Goal: Transaction & Acquisition: Purchase product/service

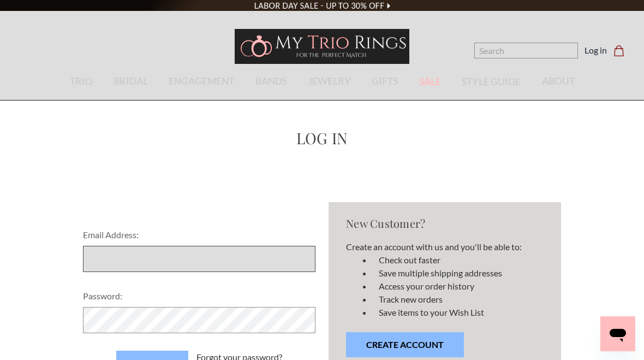
click at [125, 263] on input "Email Address:" at bounding box center [199, 259] width 233 height 26
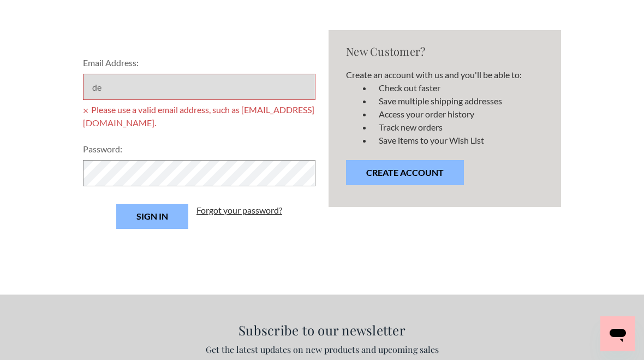
type input "[EMAIL_ADDRESS][DOMAIN_NAME]"
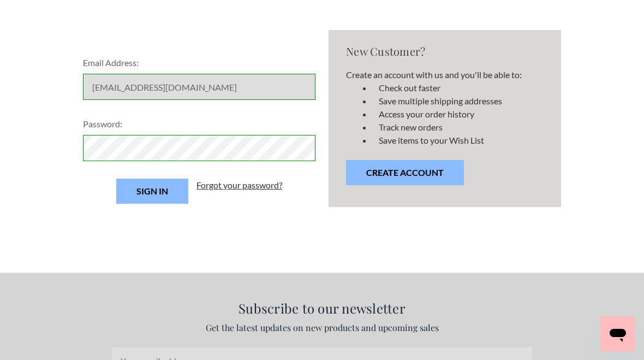
click at [177, 193] on input "Sign in" at bounding box center [152, 191] width 72 height 25
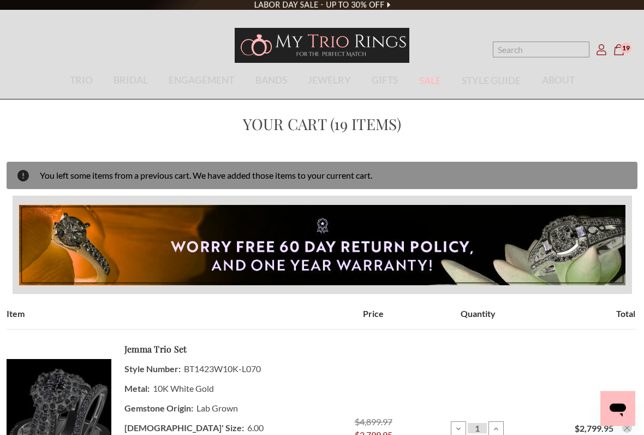
scroll to position [2, 0]
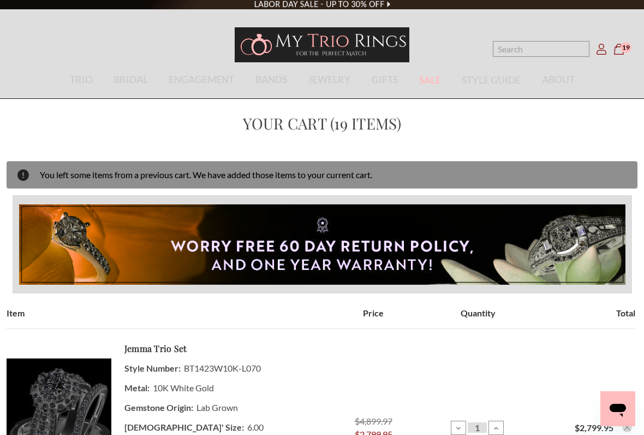
click at [620, 52] on icon "Cart Cart" at bounding box center [619, 49] width 11 height 11
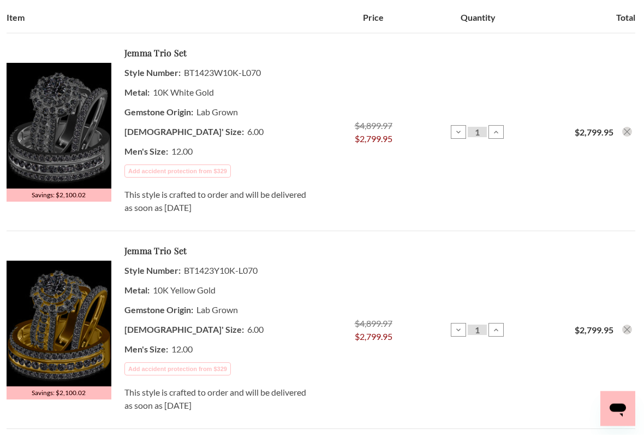
scroll to position [263, 0]
click at [69, 100] on img at bounding box center [59, 126] width 105 height 126
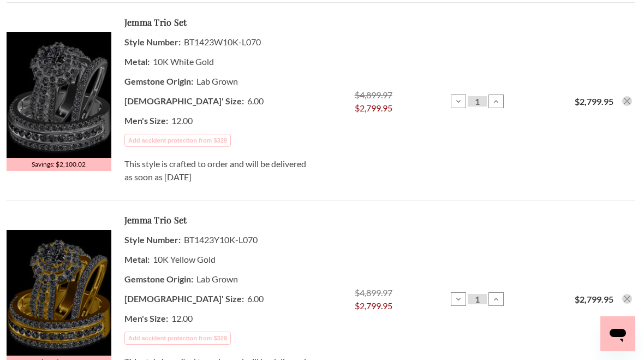
click at [629, 105] on button "Remove Jemma 3 1/10 ct tw. Lab Grown Round Solitaire Trio Set 10K White Gold fr…" at bounding box center [628, 101] width 10 height 10
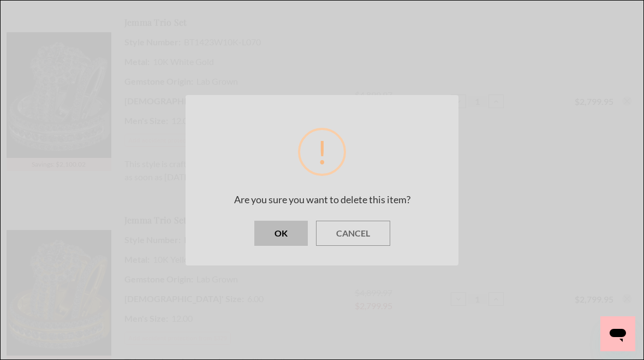
click at [287, 228] on button "OK" at bounding box center [282, 233] width 54 height 25
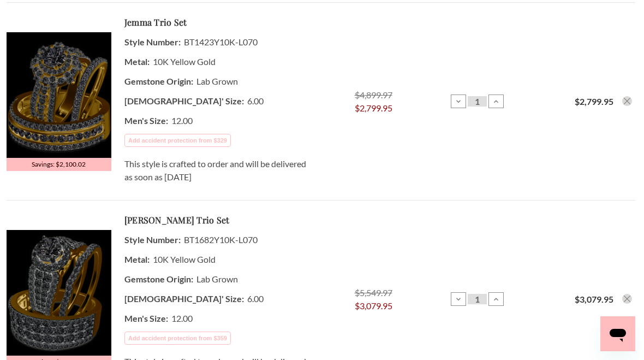
click at [628, 99] on icon "Remove Jemma 3 1/10 ct tw. Lab Grown Round Solitaire Trio Set 10K Yellow Gold f…" at bounding box center [627, 101] width 7 height 7
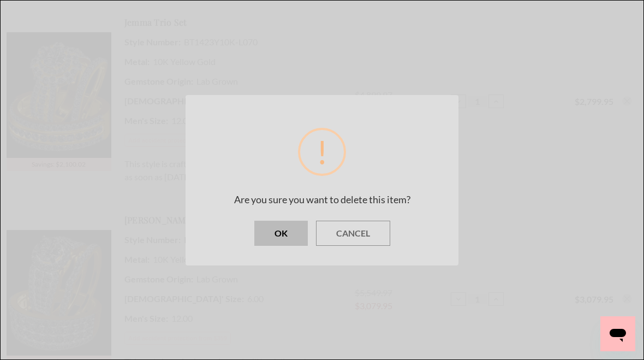
click at [281, 232] on button "OK" at bounding box center [282, 233] width 54 height 25
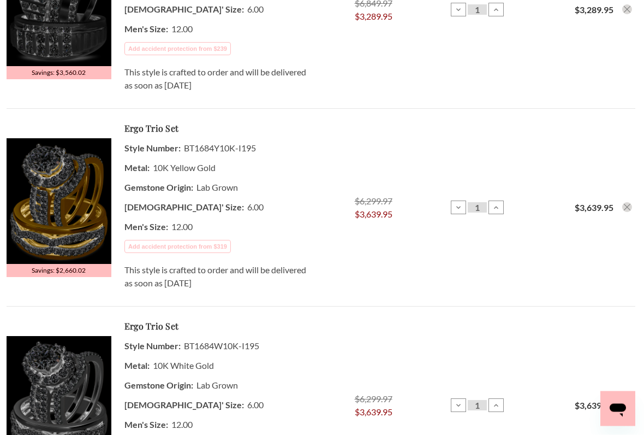
scroll to position [979, 0]
click at [70, 223] on img at bounding box center [59, 201] width 105 height 126
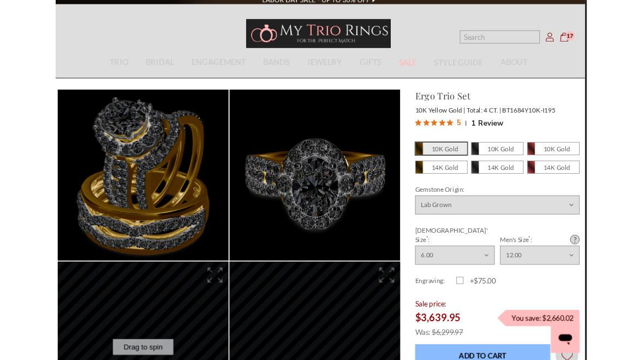
scroll to position [0, 2]
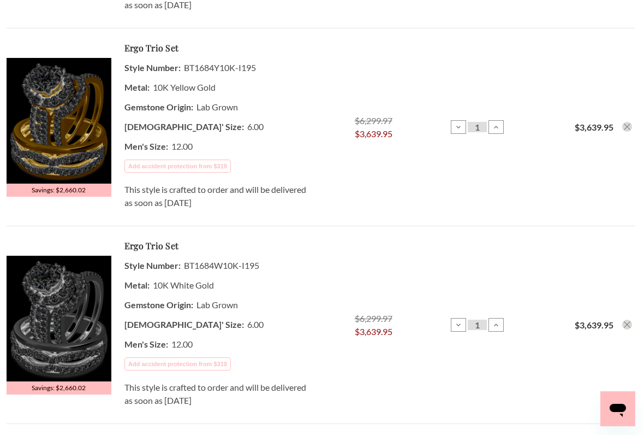
scroll to position [1060, 0]
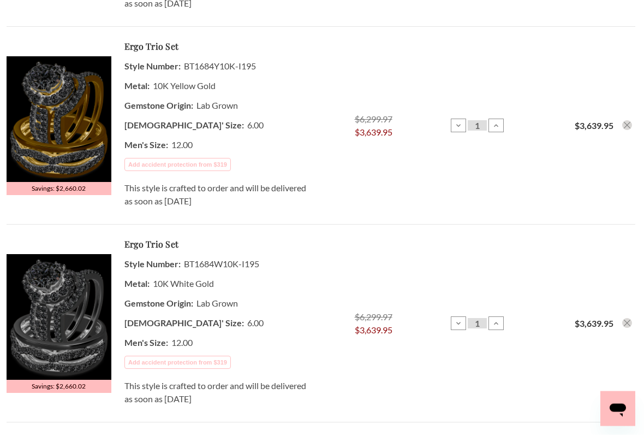
click at [628, 125] on use "Remove Ergo 4 ct tw. Lab Grown Oval Solitaire Trio Set 10K Yellow Gold from cart" at bounding box center [627, 125] width 7 height 7
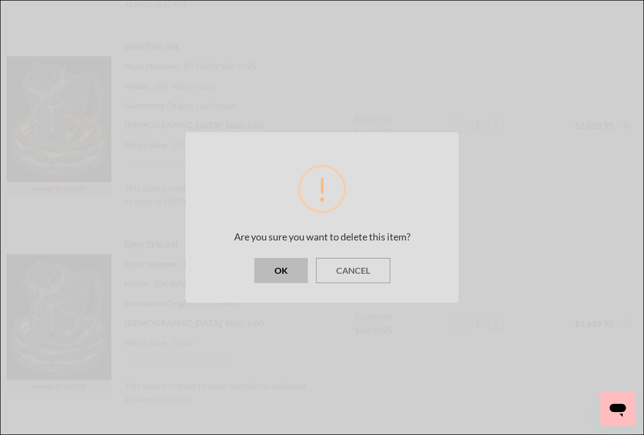
click at [279, 267] on button "OK" at bounding box center [282, 270] width 54 height 25
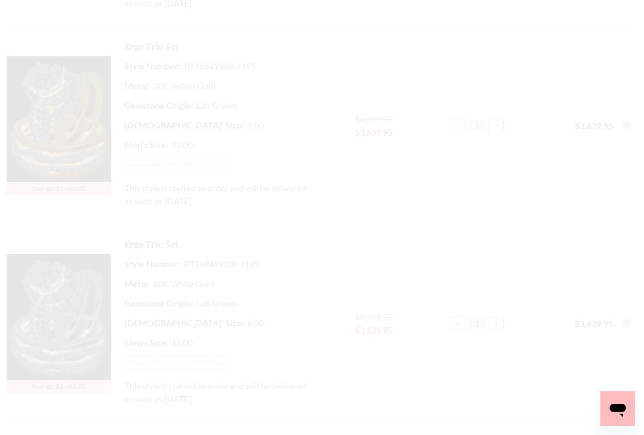
scroll to position [0, 0]
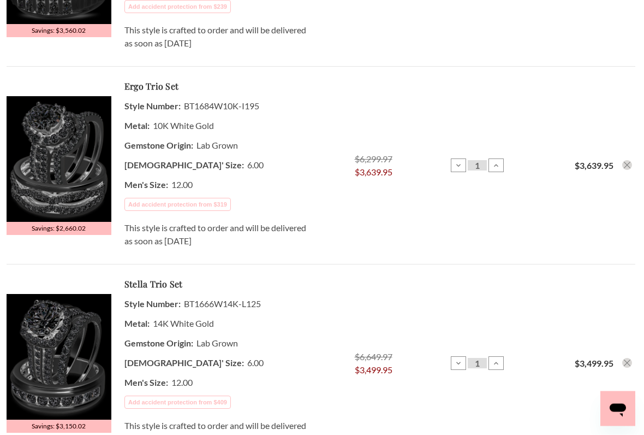
scroll to position [1013, 0]
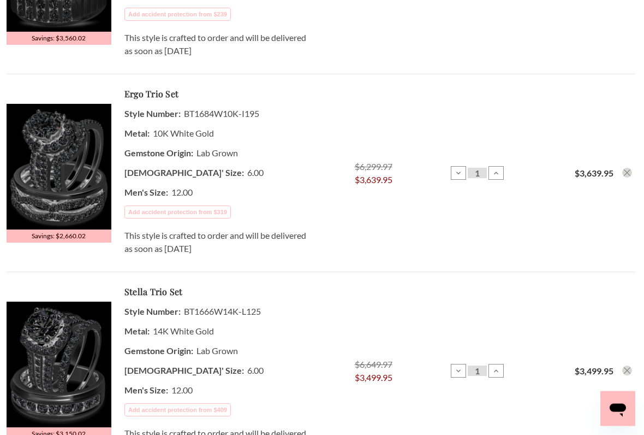
click at [631, 173] on button "Remove Ergo 4 ct tw. Lab Grown Oval Solitaire Trio Set 10K White Gold from cart" at bounding box center [628, 173] width 10 height 10
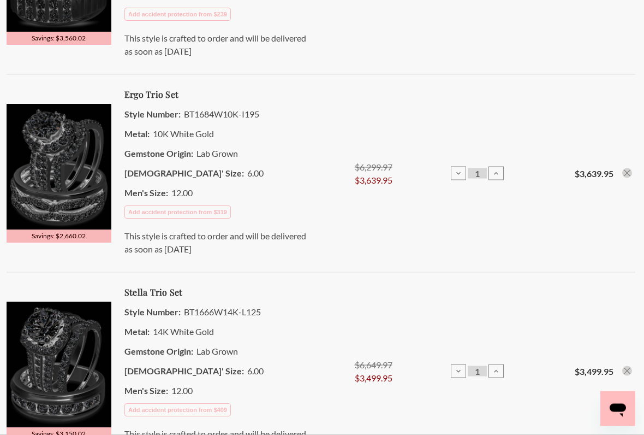
scroll to position [1013, 0]
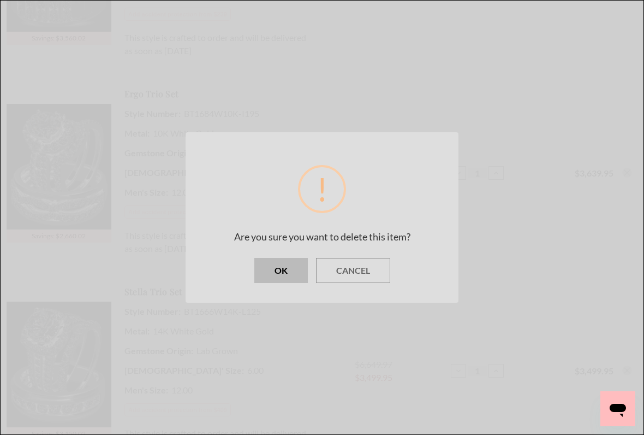
click at [297, 266] on button "OK" at bounding box center [282, 270] width 54 height 25
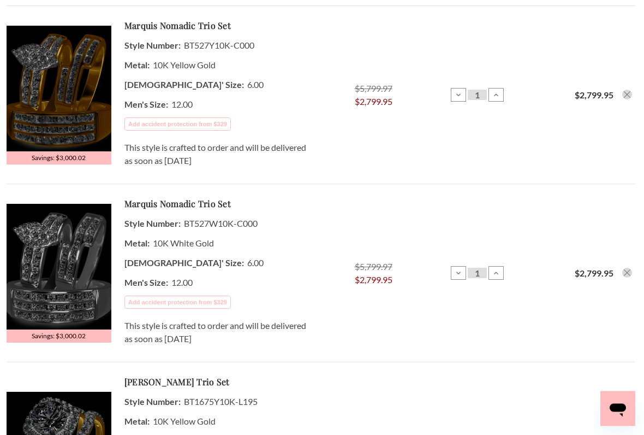
scroll to position [1481, 0]
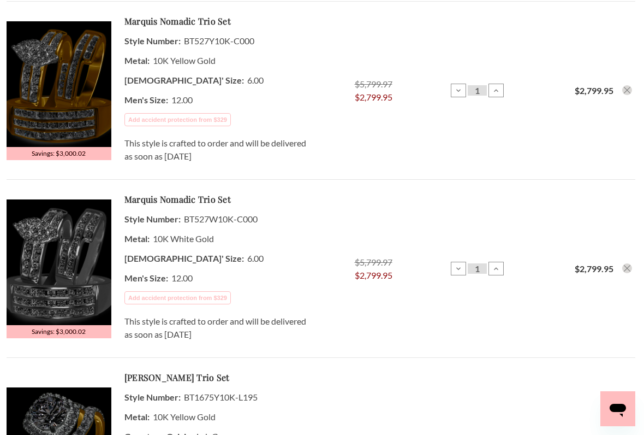
click at [628, 264] on button "Remove Marquis Nomadic 1 3/4 ct tw. Marquise Cluster Trio Set 10K White Gold fr…" at bounding box center [628, 268] width 10 height 10
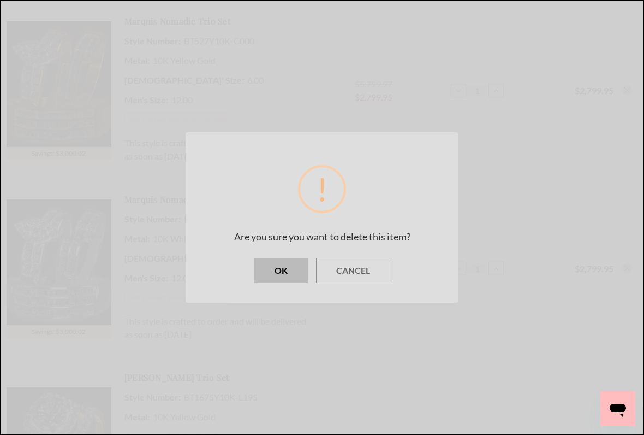
click at [297, 271] on button "OK" at bounding box center [282, 270] width 54 height 25
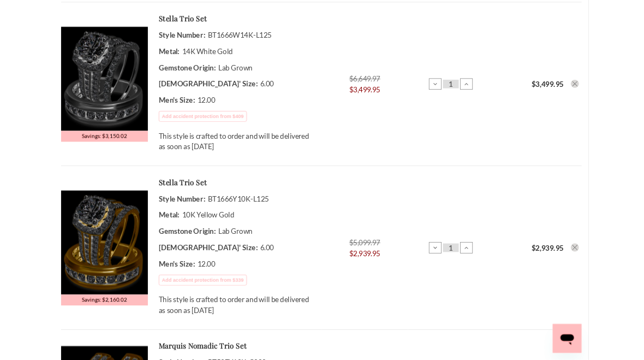
scroll to position [1082, 0]
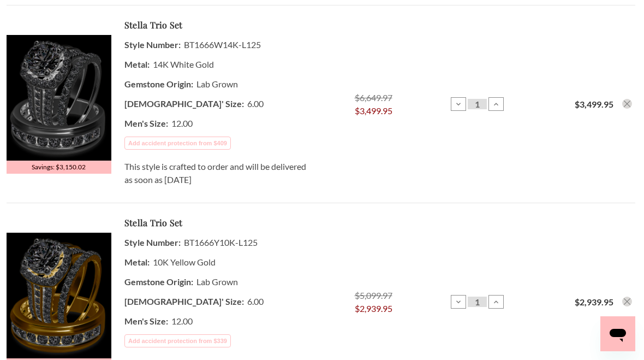
click at [631, 102] on button "Remove Stella 3 1/3 ct tw. Lab Grown Round Solitaire Trio Set 14K White Gold fr…" at bounding box center [628, 104] width 10 height 10
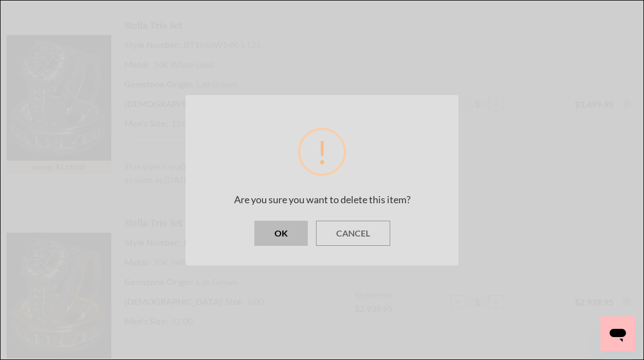
click at [300, 228] on button "OK" at bounding box center [282, 233] width 54 height 25
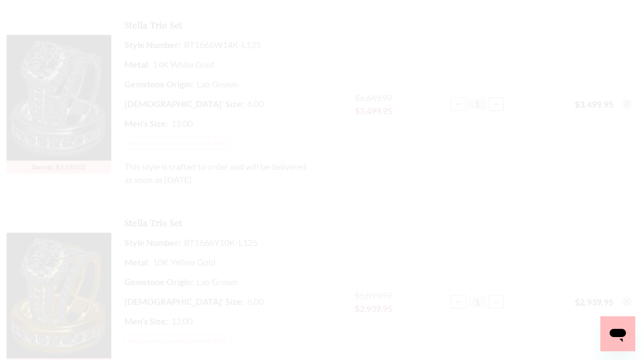
scroll to position [0, 0]
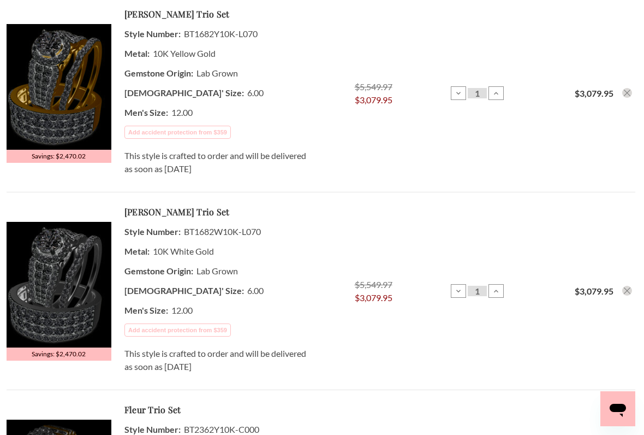
click at [628, 289] on icon "Remove Amado 3 1/10 ct tw. Lab Grown Round Solitaire Trio Set 10K White Gold fr…" at bounding box center [627, 290] width 7 height 7
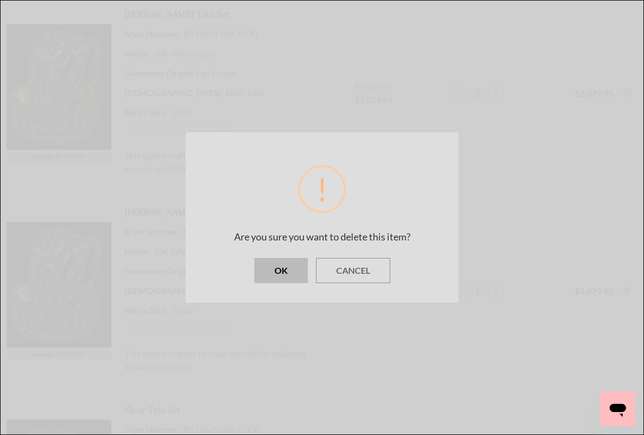
click at [298, 270] on button "OK" at bounding box center [282, 270] width 54 height 25
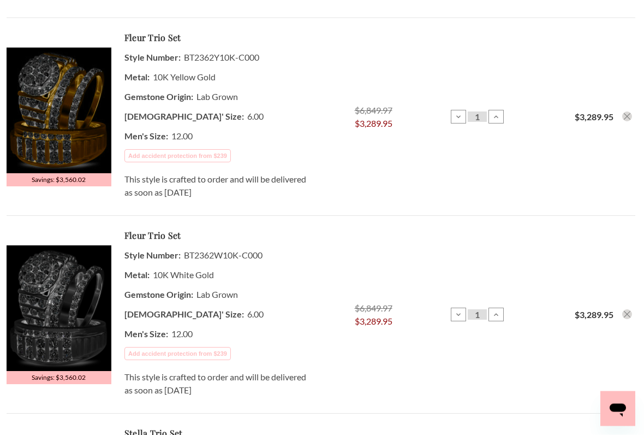
scroll to position [482, 0]
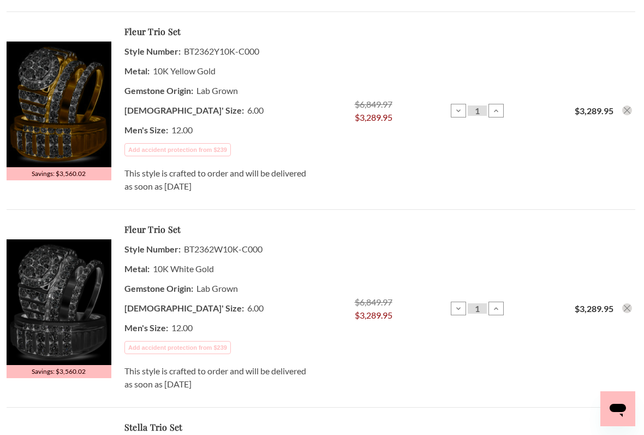
click at [628, 305] on icon "Remove Fleur 5 7/8 ct tw. Lab Grown Round Cluster Trio Set 10K White Gold from …" at bounding box center [627, 308] width 7 height 7
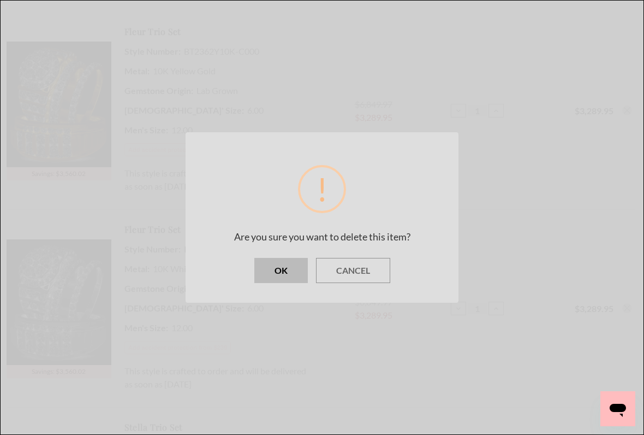
click at [288, 270] on button "OK" at bounding box center [282, 270] width 54 height 25
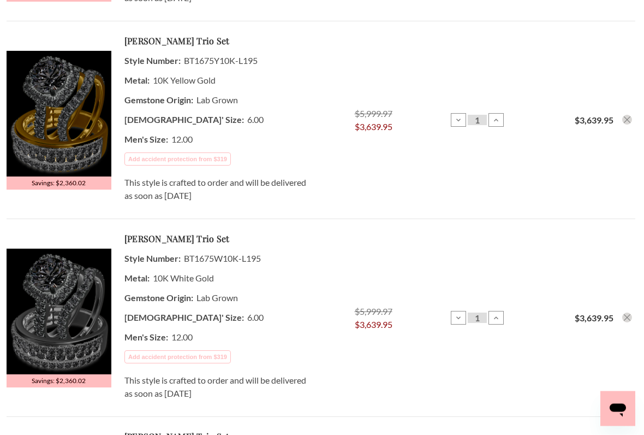
scroll to position [1046, 0]
click at [629, 314] on icon "Remove Faye 4 1/4 ct tw. Lab Grown Round Solitaire Trio Set 10K White Gold from…" at bounding box center [627, 317] width 7 height 7
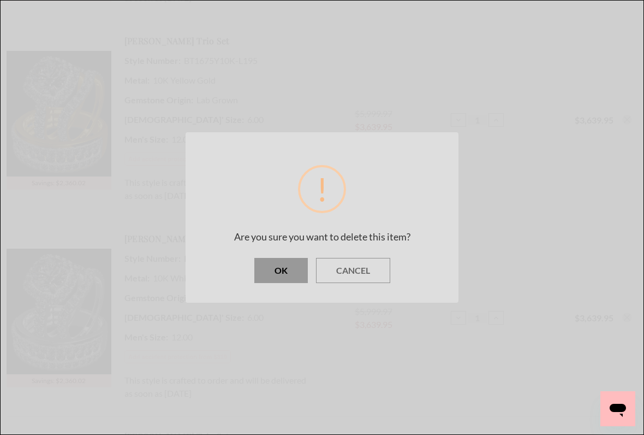
scroll to position [0, 0]
click at [295, 270] on button "OK" at bounding box center [282, 270] width 54 height 25
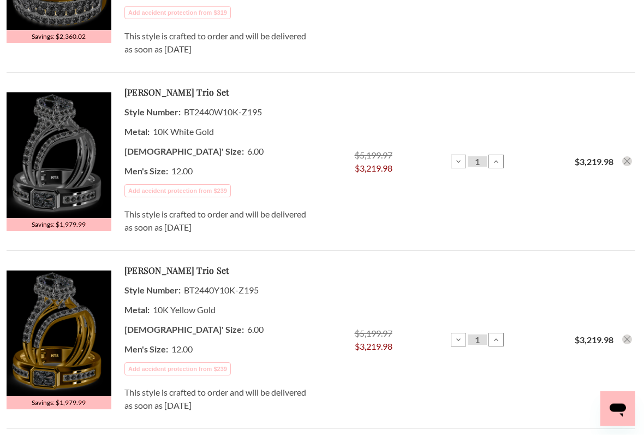
click at [629, 159] on use "Remove Renata 3 5/8 ct tw. Lab Grown Diamond Radiant Solitaire Trio Set 10K Whi…" at bounding box center [627, 161] width 7 height 7
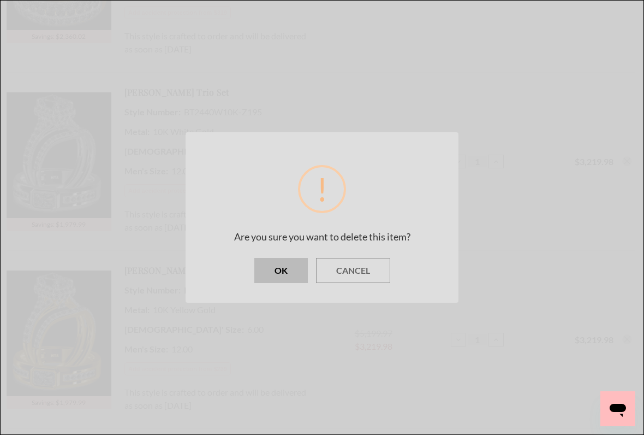
click at [289, 276] on button "OK" at bounding box center [282, 270] width 54 height 25
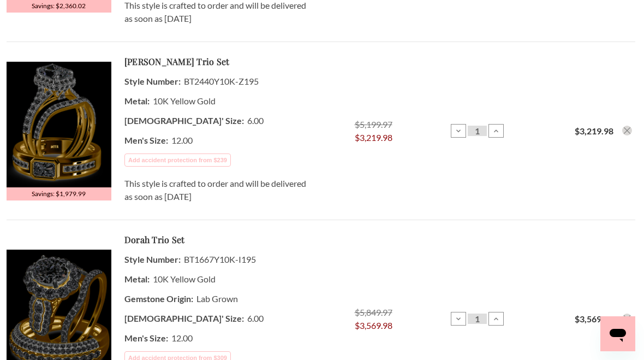
click at [626, 131] on icon "Remove Renata 3 5/8 ct tw. Lab Grown Diamond Radiant Solitaire Trio Set 10K Yel…" at bounding box center [627, 130] width 7 height 7
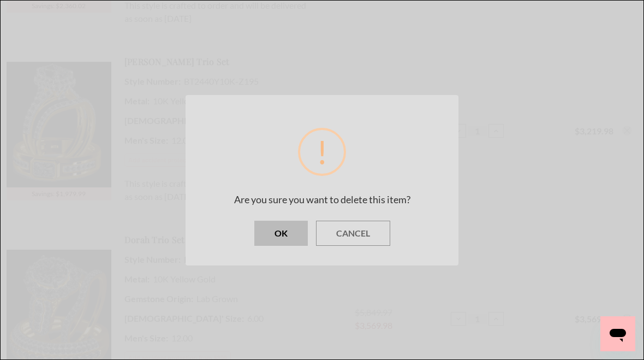
click at [289, 230] on button "OK" at bounding box center [282, 233] width 54 height 25
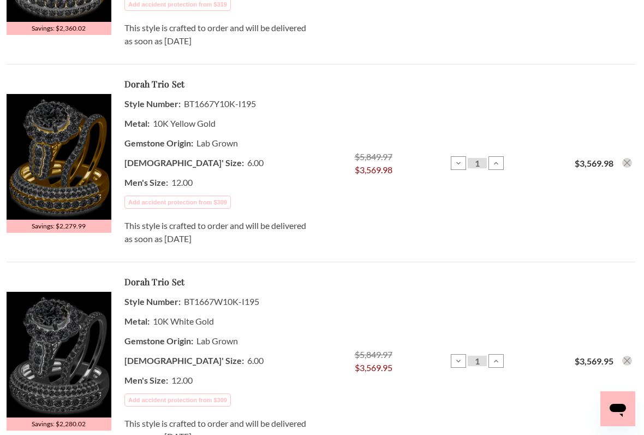
click at [628, 358] on icon "Remove Dorah 4 1/4 ct tw. Lab Grown Oval Solitaire Trio Set 10K White Gold from…" at bounding box center [627, 360] width 7 height 7
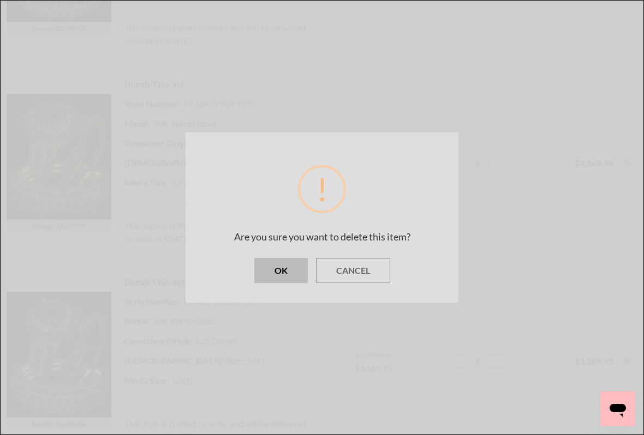
click at [287, 268] on button "OK" at bounding box center [282, 270] width 54 height 25
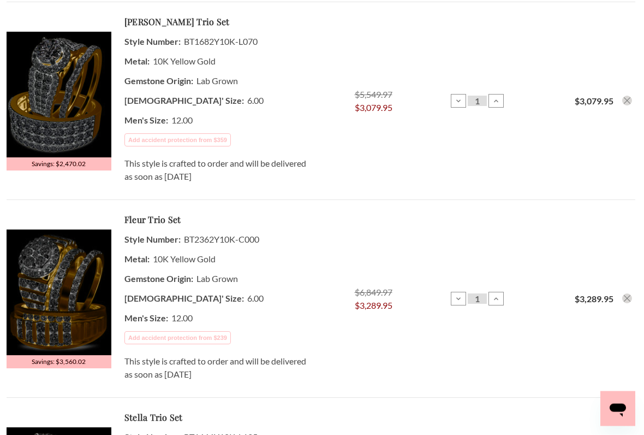
scroll to position [294, 0]
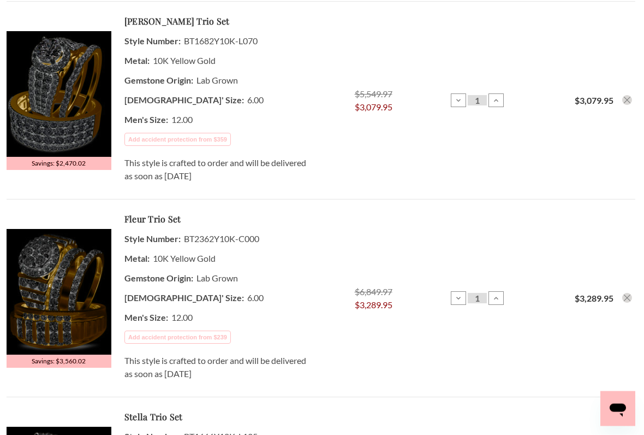
click at [628, 97] on icon "Remove Amado 3 1/10 ct tw. Lab Grown Round Solitaire Trio Set 10K Yellow Gold f…" at bounding box center [627, 100] width 7 height 7
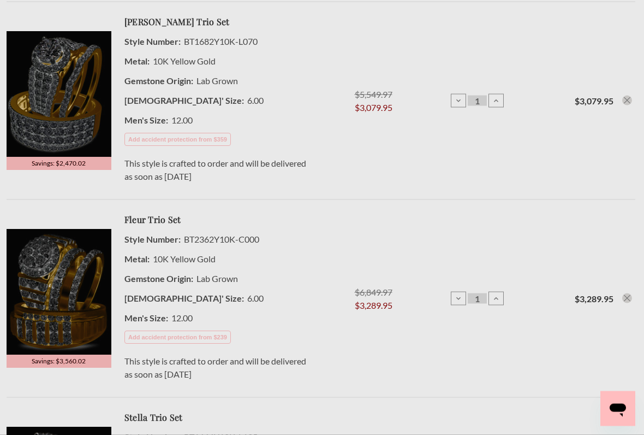
scroll to position [295, 0]
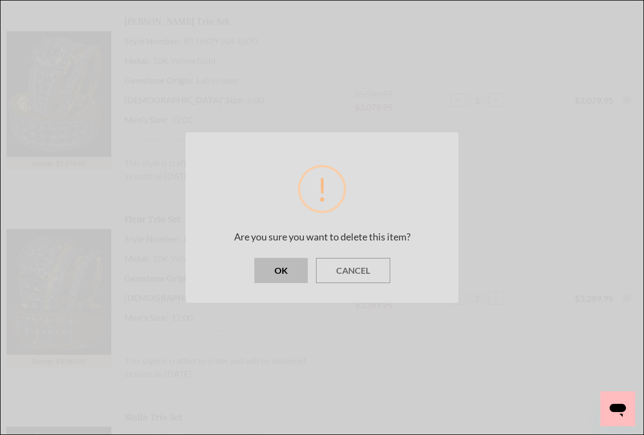
click at [292, 269] on button "OK" at bounding box center [282, 270] width 54 height 25
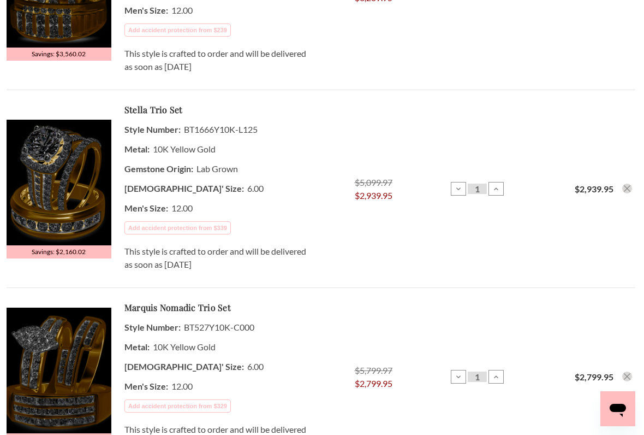
scroll to position [404, 0]
click at [626, 189] on use "Remove Stella 3 1/3 ct tw. Lab Grown Round Solitaire Trio Set 10K Yellow Gold f…" at bounding box center [627, 189] width 7 height 7
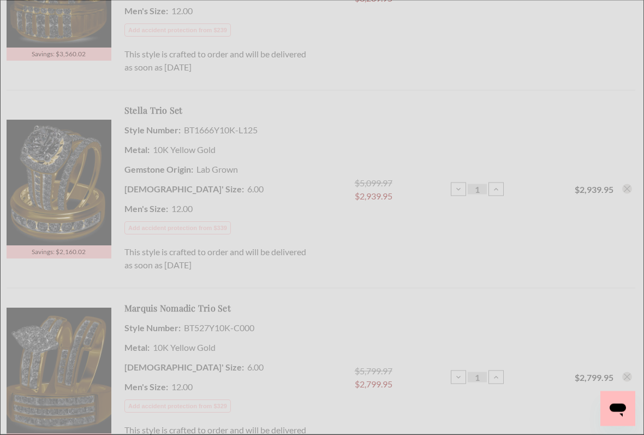
scroll to position [404, 0]
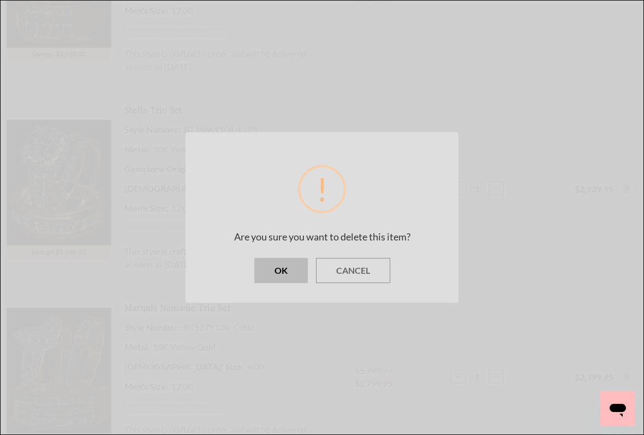
click at [284, 269] on button "OK" at bounding box center [282, 270] width 54 height 25
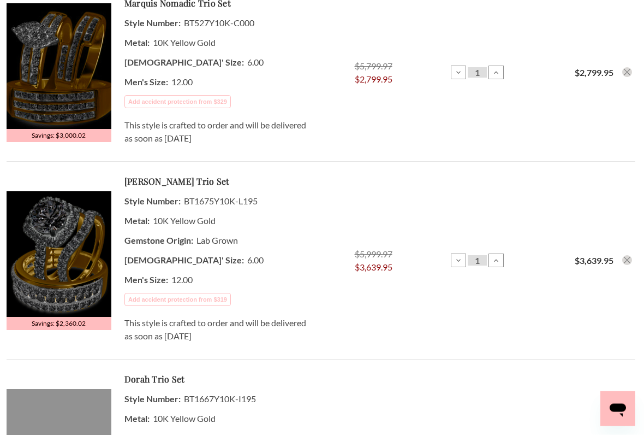
scroll to position [511, 0]
click at [629, 259] on use "Remove Faye 4 1/4 ct tw. Lab Grown Round Solitaire Trio Set 10K Yellow Gold fro…" at bounding box center [627, 260] width 7 height 7
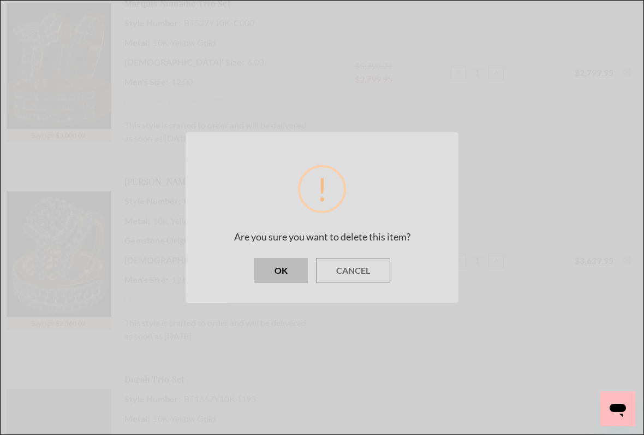
click at [289, 262] on button "OK" at bounding box center [282, 270] width 54 height 25
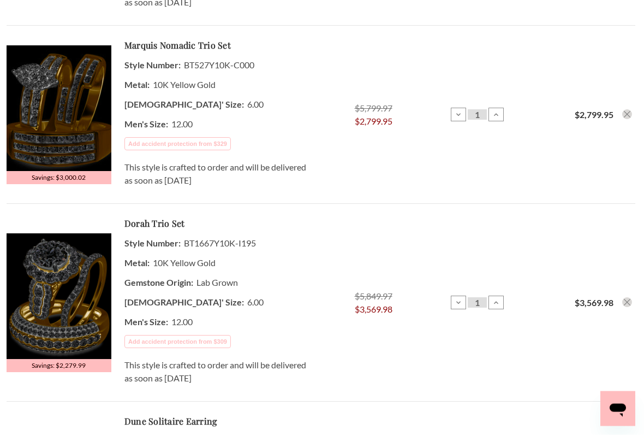
scroll to position [468, 0]
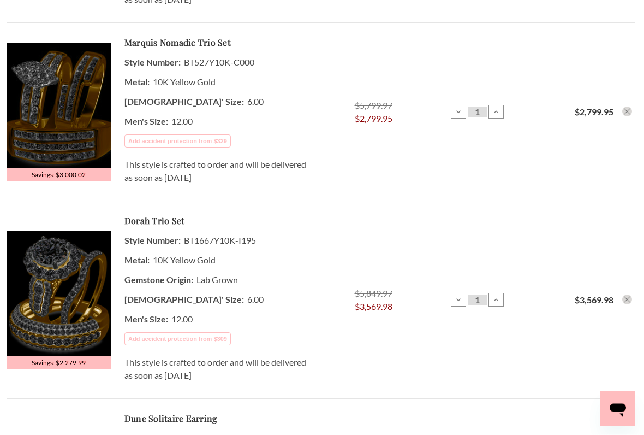
click at [630, 297] on icon "Remove Dorah 4 1/4 ct tw. Lab Grown Oval Solitaire Trio Set 10K Yellow Gold fro…" at bounding box center [627, 300] width 7 height 7
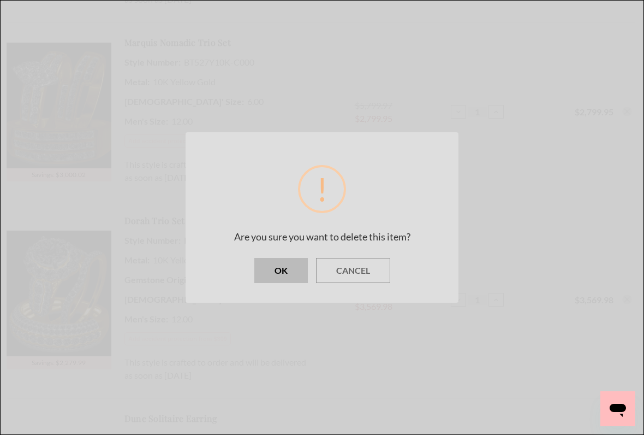
click at [282, 268] on button "OK" at bounding box center [282, 270] width 54 height 25
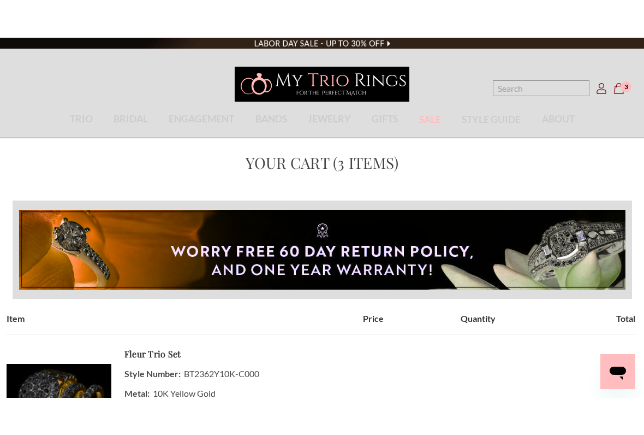
scroll to position [208, 0]
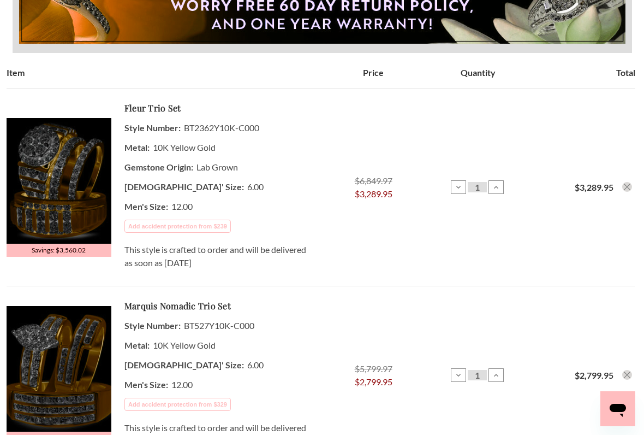
click at [66, 197] on img at bounding box center [59, 181] width 105 height 126
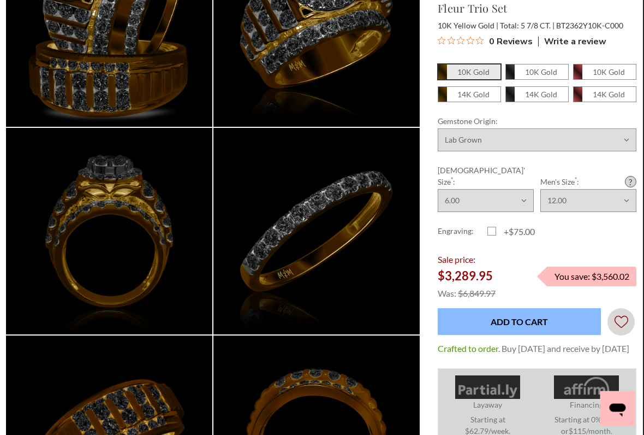
scroll to position [194, 1]
click at [476, 68] on em "10K Gold" at bounding box center [474, 71] width 32 height 9
click at [443, 75] on input "10K Gold" at bounding box center [442, 75] width 1 height 1
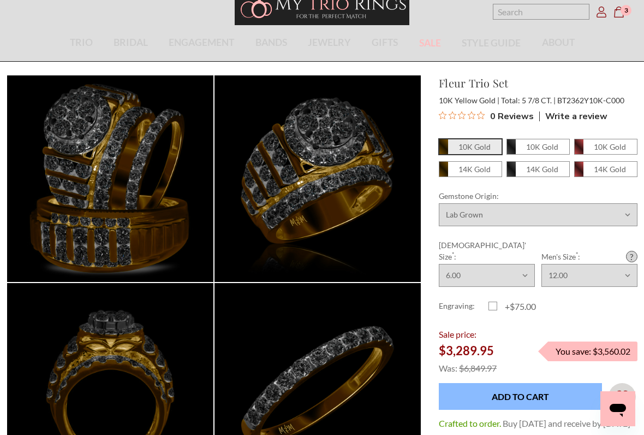
scroll to position [38, 0]
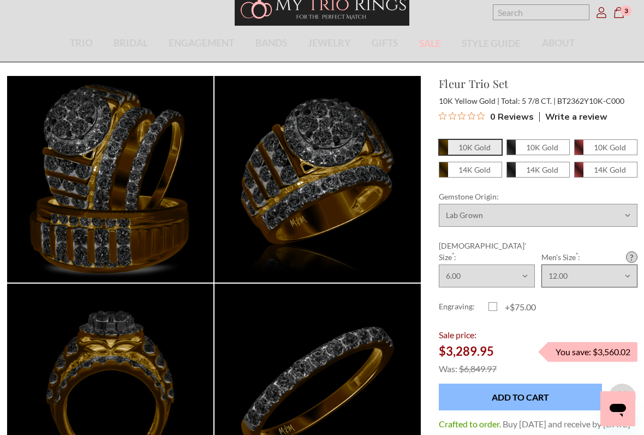
click at [627, 265] on select "Choose Size 6.00 6.25 6.50 6.75 7.00 7.25 7.50 7.75 8.00 8.25 8.50 8.75 9.00 9.…" at bounding box center [590, 275] width 96 height 23
select select "20614981"
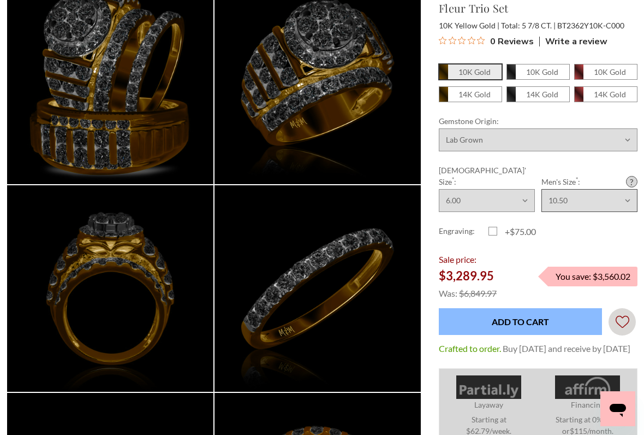
scroll to position [137, 0]
click at [535, 309] on input "Add to Cart" at bounding box center [520, 321] width 163 height 27
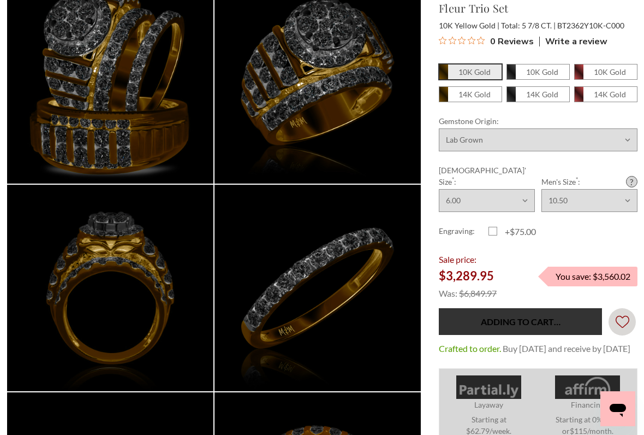
type input "Add to Cart"
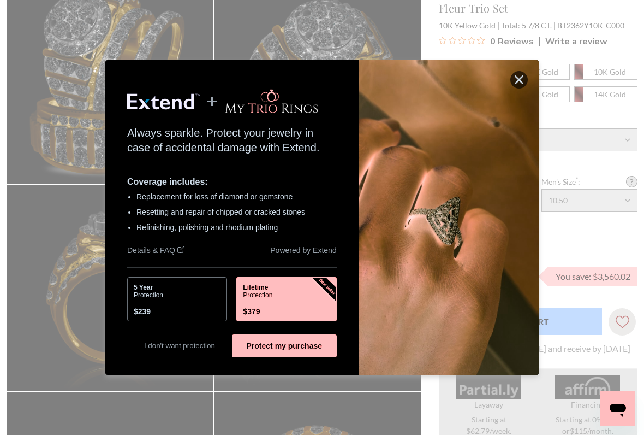
scroll to position [0, 0]
click at [519, 78] on icon "button" at bounding box center [519, 79] width 9 height 9
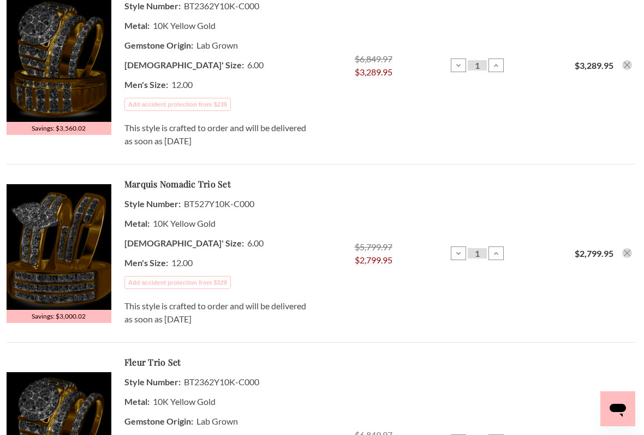
scroll to position [329, 0]
click at [629, 65] on icon "Remove Fleur 5 7/8 ct tw. Lab Grown Round Cluster Trio Set 10K Yellow Gold from…" at bounding box center [627, 65] width 7 height 7
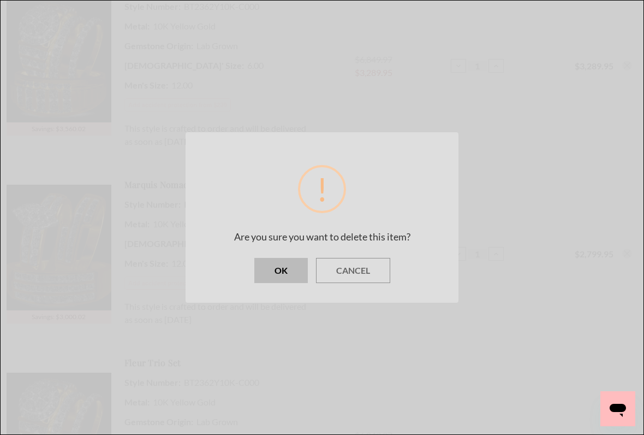
click at [276, 270] on button "OK" at bounding box center [282, 270] width 54 height 25
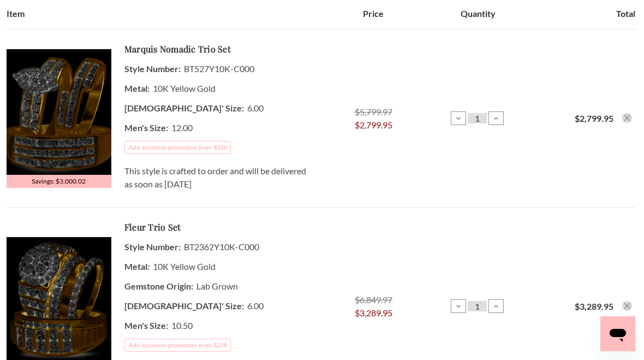
scroll to position [268, 0]
click at [191, 128] on dd "12.00" at bounding box center [217, 127] width 184 height 20
click at [74, 114] on img at bounding box center [59, 112] width 105 height 126
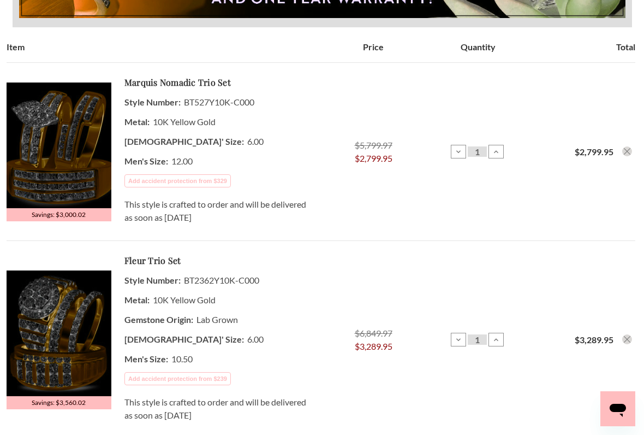
scroll to position [233, 0]
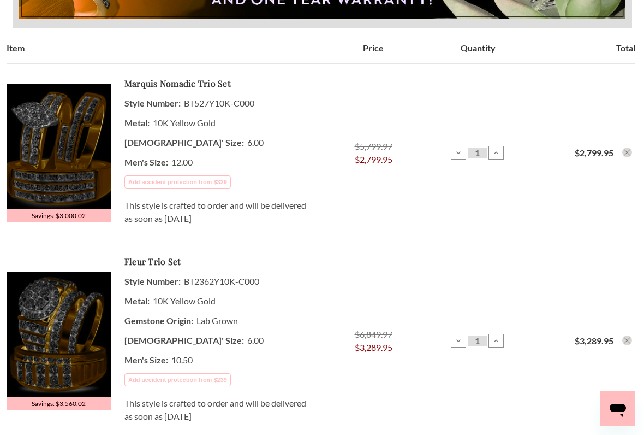
click at [84, 136] on img at bounding box center [59, 147] width 105 height 126
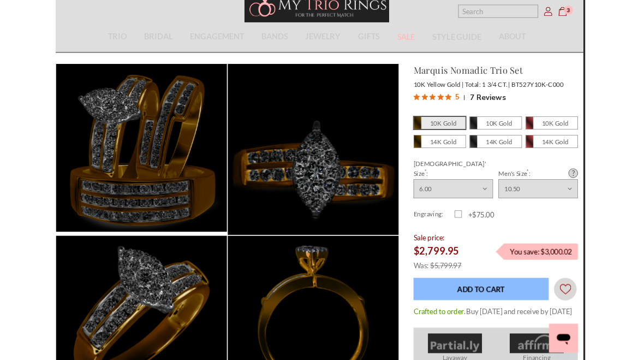
scroll to position [0, 2]
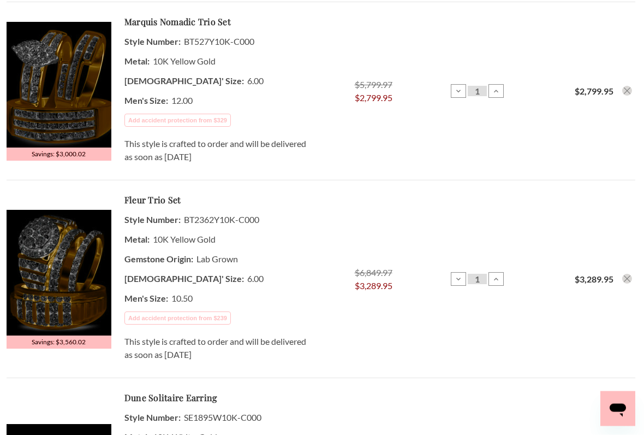
scroll to position [294, 0]
click at [76, 284] on img at bounding box center [59, 273] width 105 height 126
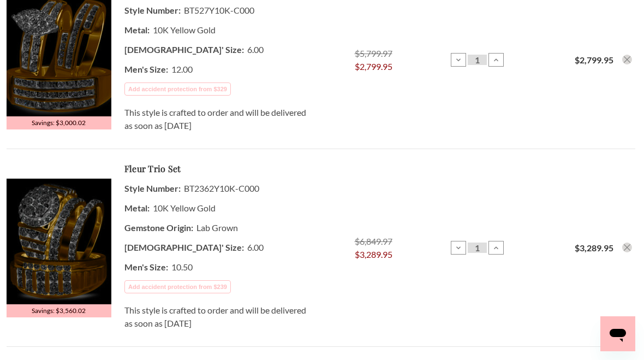
click at [179, 73] on dd "12.00" at bounding box center [217, 70] width 184 height 20
click at [79, 62] on img at bounding box center [59, 54] width 105 height 126
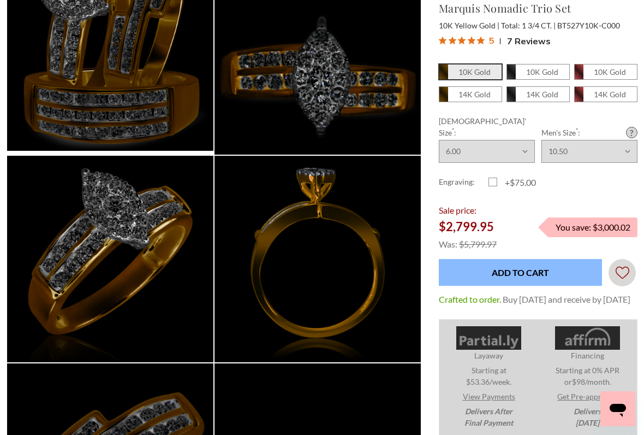
scroll to position [165, 0]
click at [548, 261] on input "Add to Cart" at bounding box center [520, 272] width 163 height 27
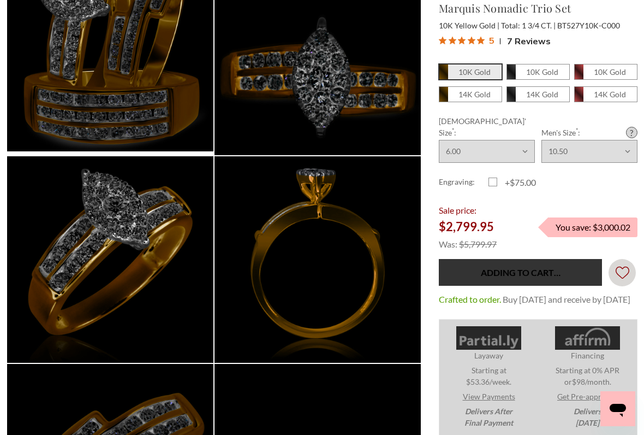
type input "Add to Cart"
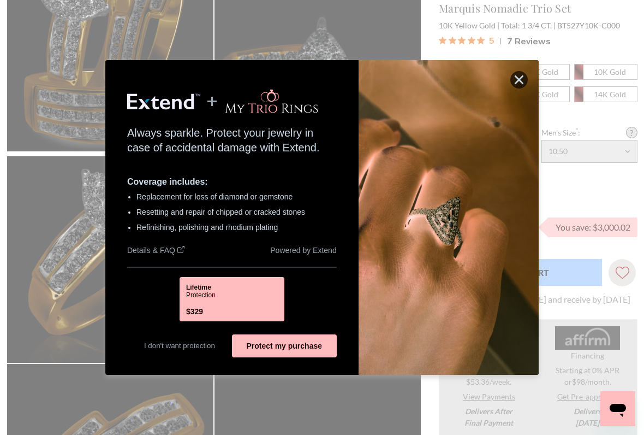
scroll to position [0, 0]
click at [530, 76] on img at bounding box center [449, 217] width 180 height 315
click at [520, 82] on icon "button" at bounding box center [519, 79] width 9 height 9
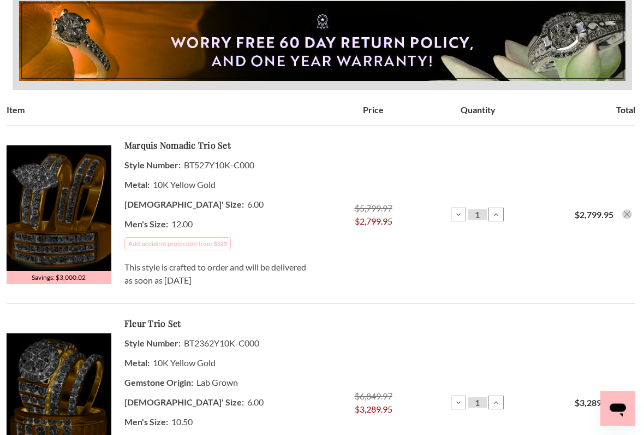
scroll to position [170, 0]
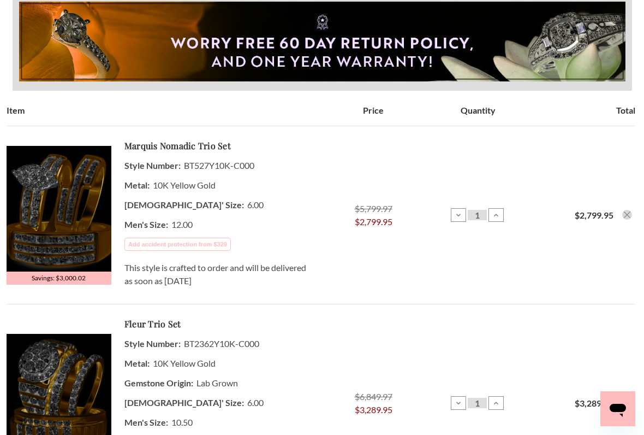
click at [627, 215] on use "Remove Marquis Nomadic 1 3/4 ct tw. Marquise Cluster Trio Set 10K Yellow Gold f…" at bounding box center [627, 214] width 7 height 7
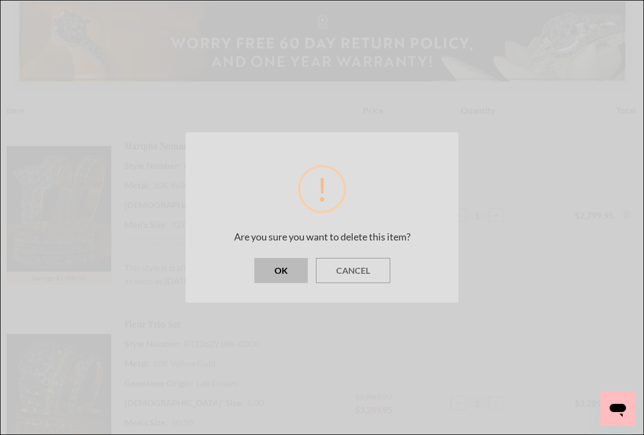
click at [280, 270] on button "OK" at bounding box center [282, 270] width 54 height 25
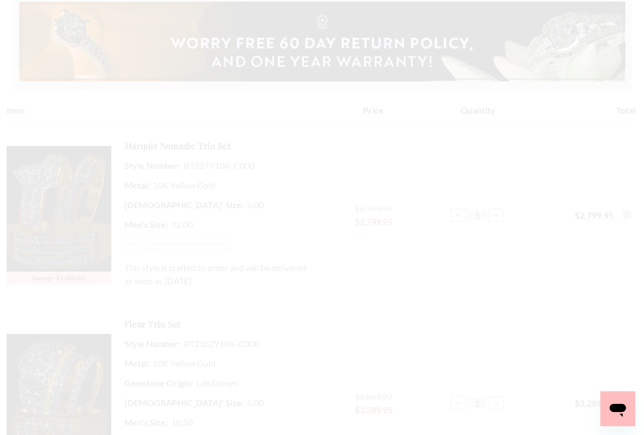
scroll to position [0, 0]
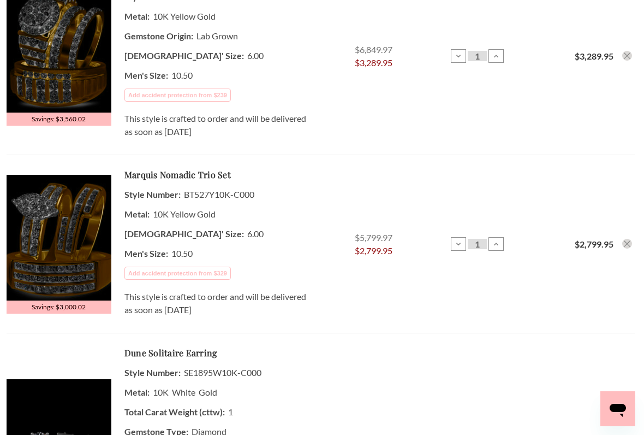
scroll to position [337, 0]
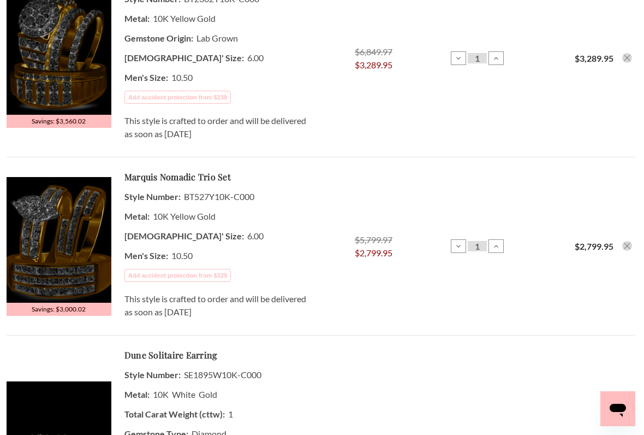
click at [223, 99] on button "Add accident protection from $239" at bounding box center [177, 97] width 107 height 13
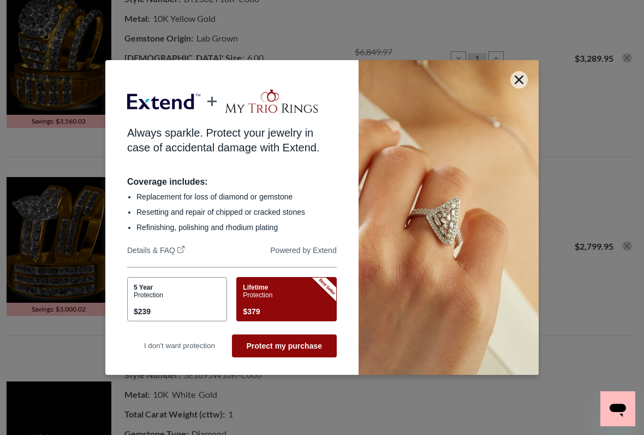
scroll to position [0, 0]
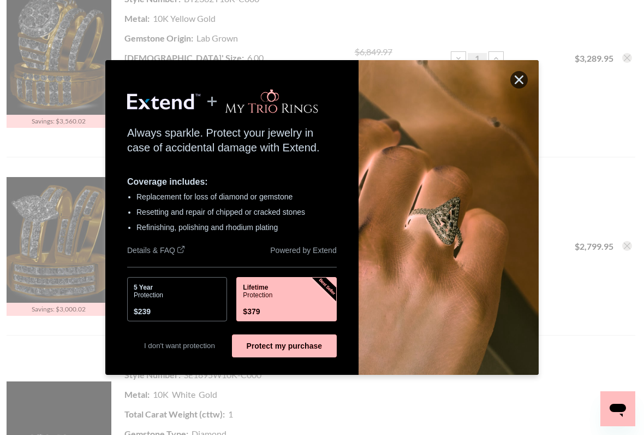
click at [283, 291] on button "Best Seller Best Seller Lifetime Protection $379" at bounding box center [286, 299] width 100 height 44
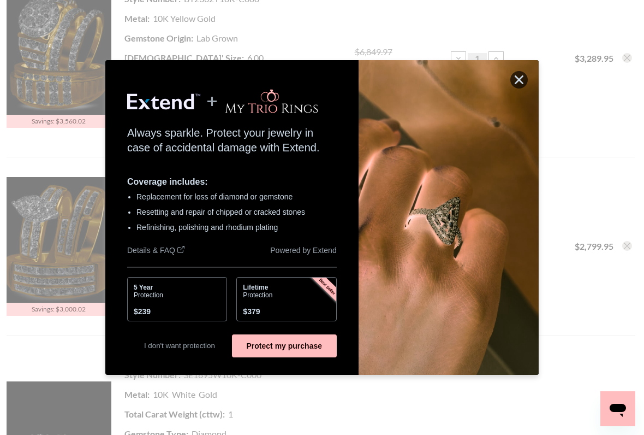
click at [303, 351] on button "Protect my purchase" at bounding box center [284, 345] width 105 height 23
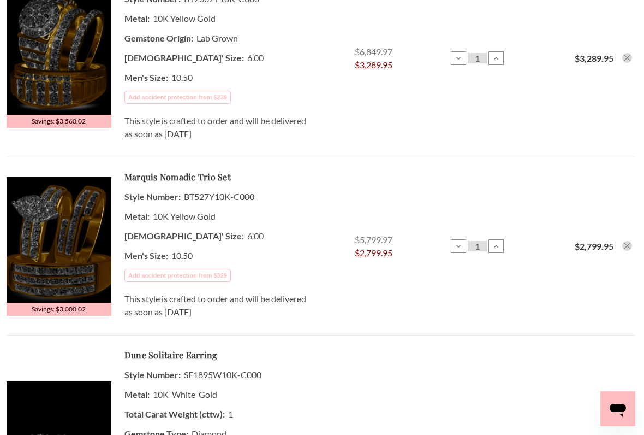
click at [215, 281] on button "Add accident protection from $329" at bounding box center [177, 275] width 107 height 13
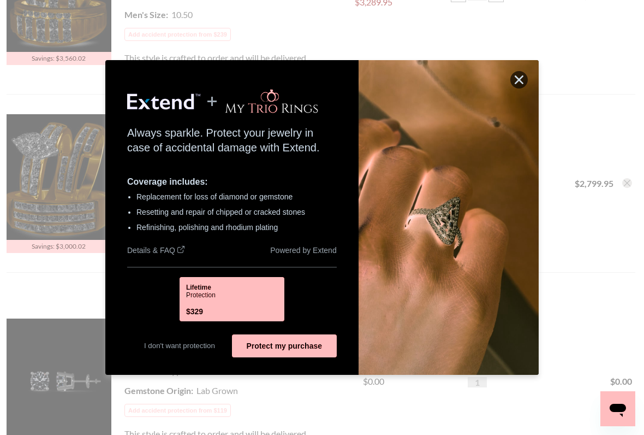
scroll to position [360, 0]
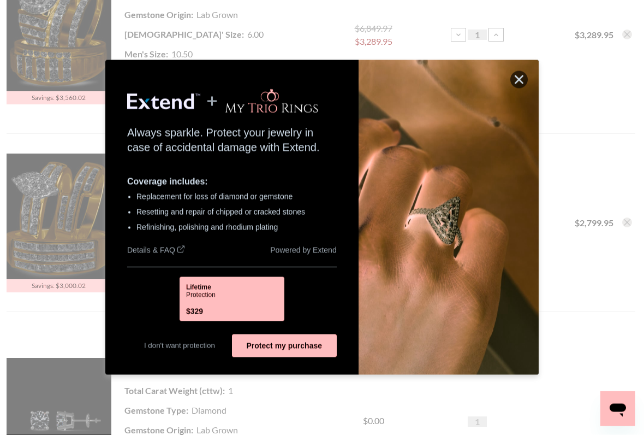
click at [303, 348] on button "Protect my purchase" at bounding box center [284, 345] width 105 height 23
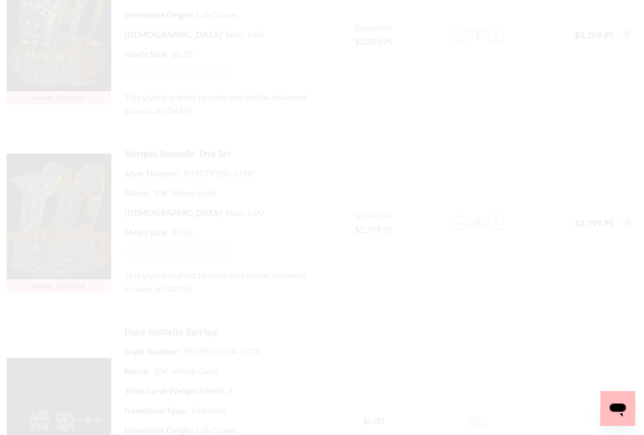
scroll to position [360, 0]
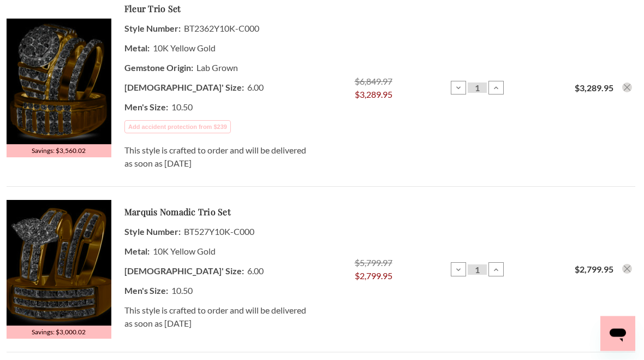
scroll to position [307, 0]
click at [226, 129] on button "Add accident protection from $239" at bounding box center [177, 127] width 107 height 13
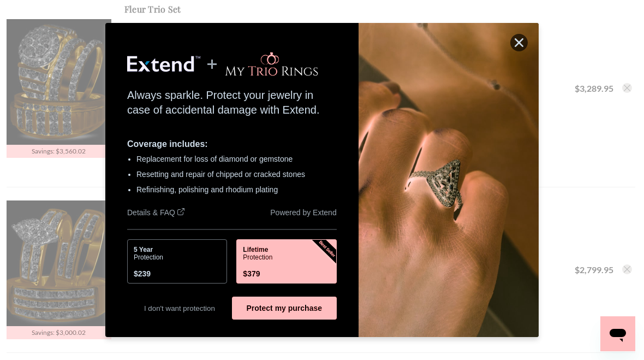
scroll to position [0, 0]
click at [293, 263] on button "Best Seller Best Seller Lifetime Protection $379" at bounding box center [286, 261] width 100 height 44
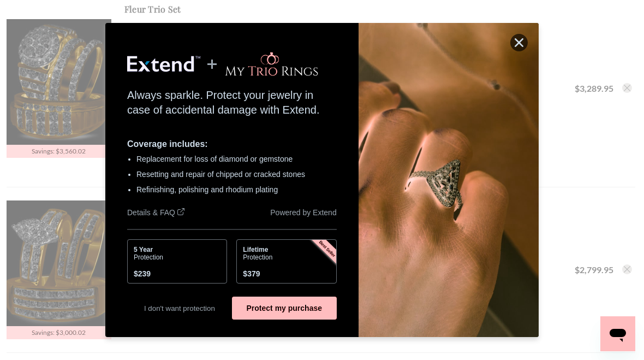
click at [304, 309] on button "Protect my purchase" at bounding box center [284, 308] width 105 height 23
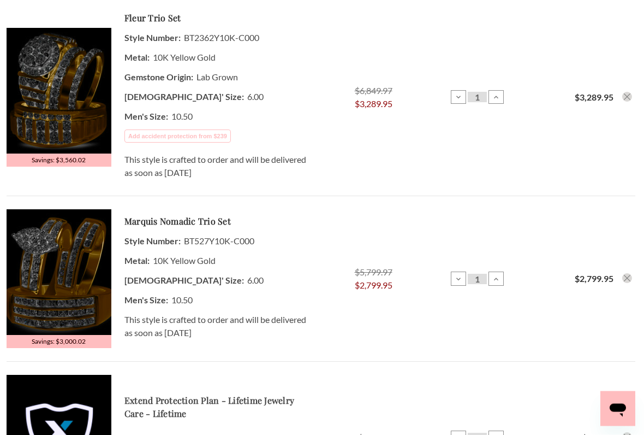
scroll to position [299, 0]
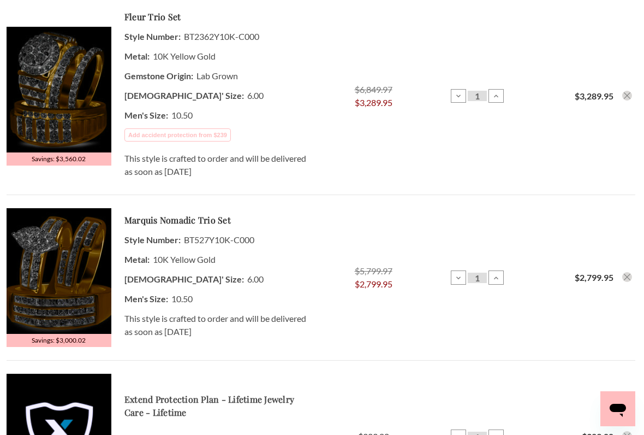
click at [73, 99] on img at bounding box center [59, 90] width 105 height 126
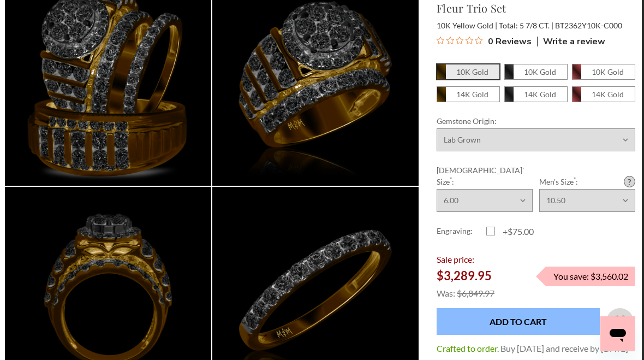
scroll to position [134, 2]
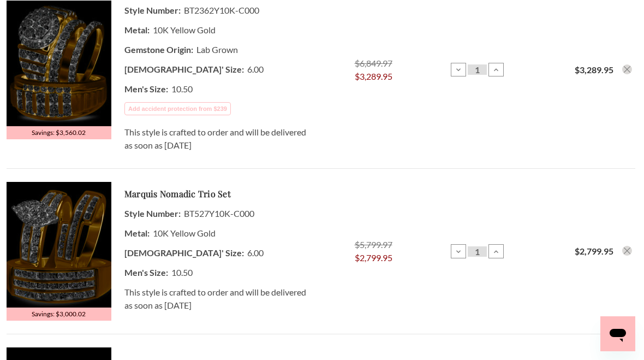
click at [593, 3] on td "Total $3,289.95" at bounding box center [583, 70] width 105 height 198
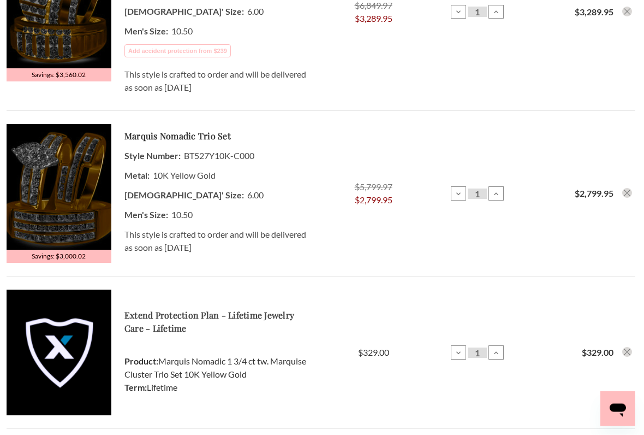
scroll to position [383, 0]
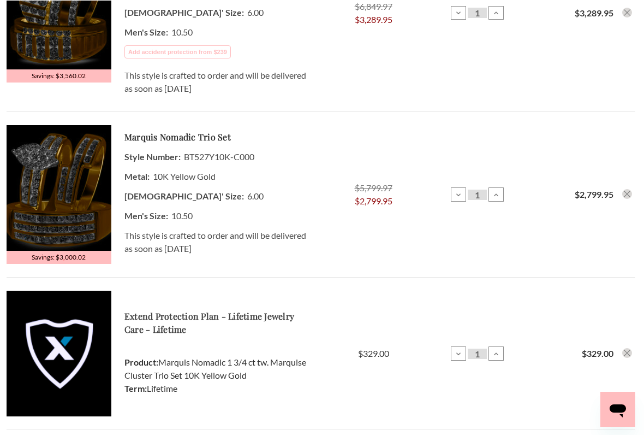
click at [72, 187] on img at bounding box center [59, 188] width 105 height 126
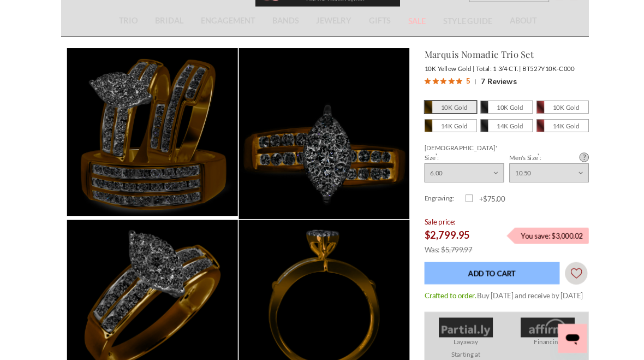
scroll to position [0, 2]
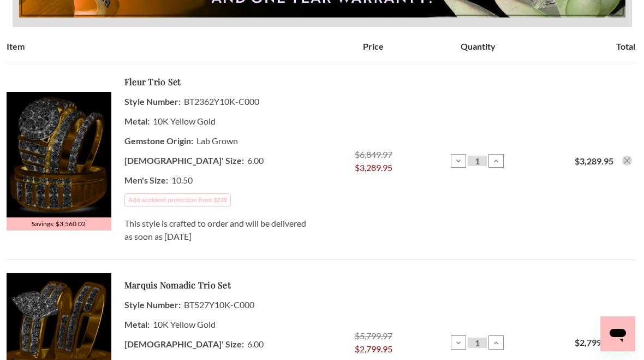
scroll to position [232, 0]
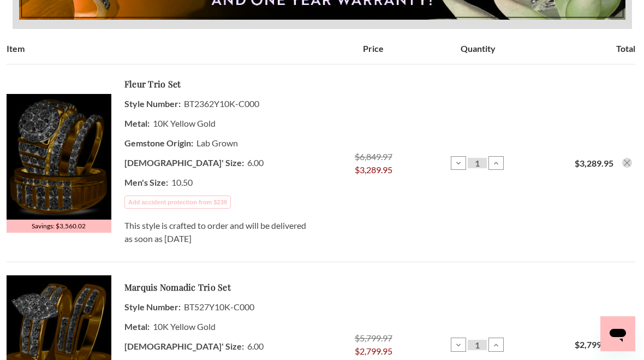
click at [77, 164] on img at bounding box center [59, 157] width 105 height 126
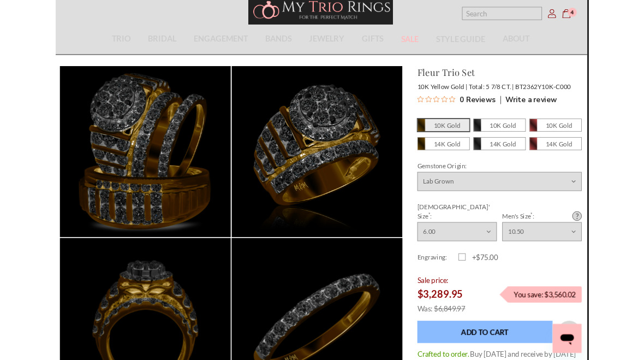
scroll to position [0, 2]
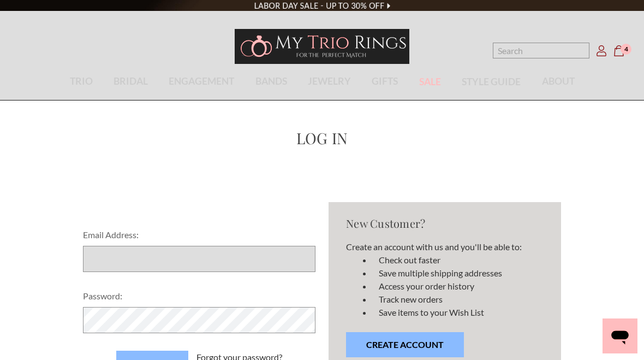
scroll to position [172, 0]
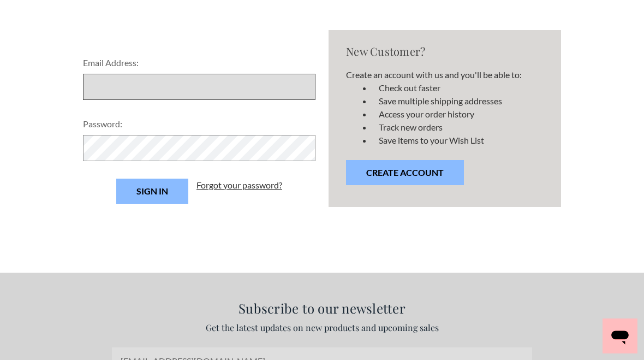
click at [195, 99] on input "Email Address:" at bounding box center [199, 87] width 233 height 26
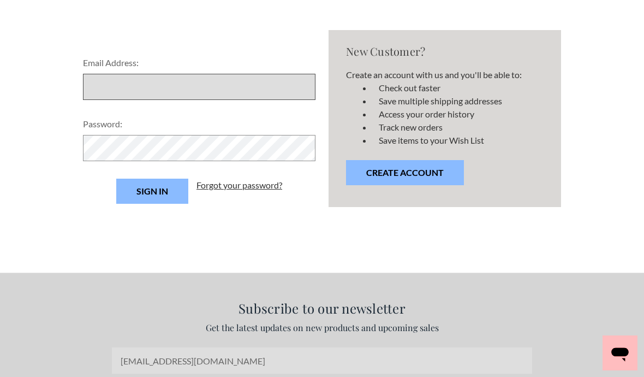
click at [194, 88] on input "Email Address:" at bounding box center [199, 87] width 233 height 26
click at [151, 96] on input "Email Address:" at bounding box center [199, 87] width 233 height 26
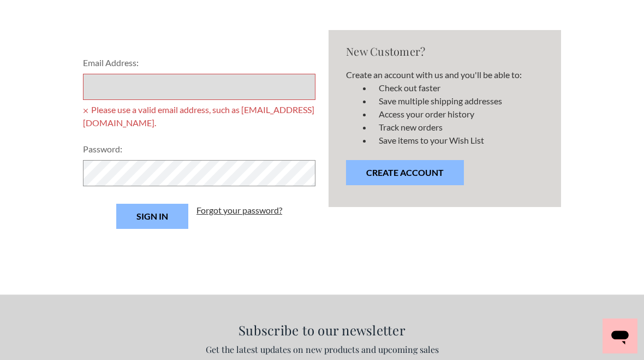
type input "[EMAIL_ADDRESS][DOMAIN_NAME]"
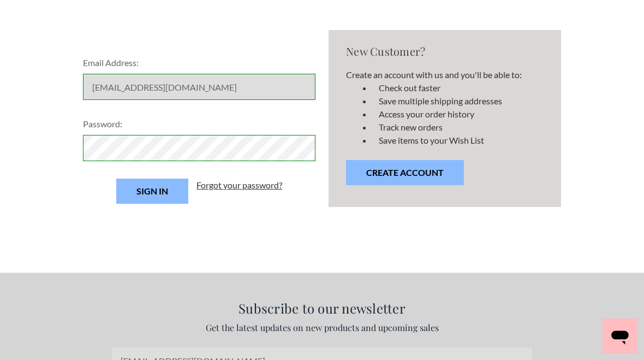
click at [170, 192] on input "Sign in" at bounding box center [152, 191] width 72 height 25
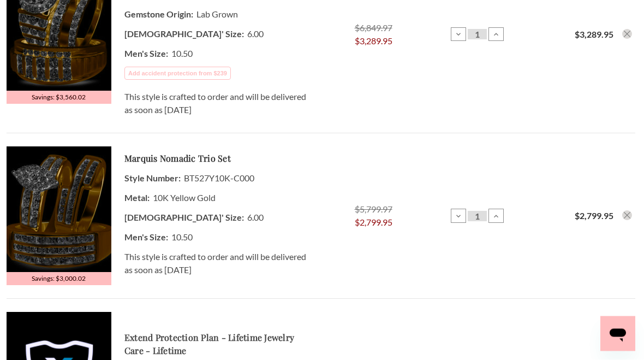
scroll to position [361, 0]
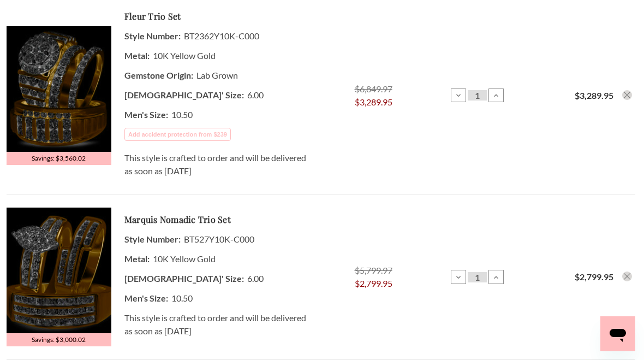
scroll to position [309, 0]
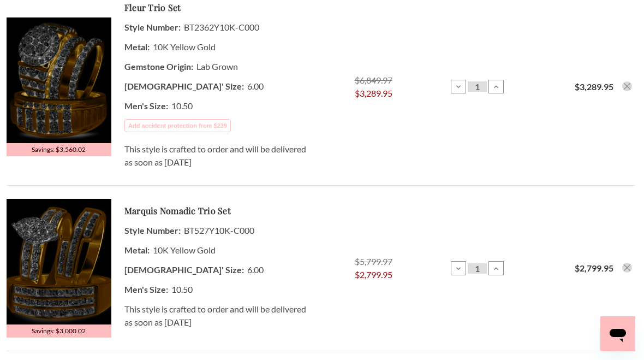
click at [627, 264] on icon "Remove Marquis Nomadic 1 3/4 ct tw. Marquise Cluster Trio Set 10K Yellow Gold f…" at bounding box center [627, 267] width 7 height 7
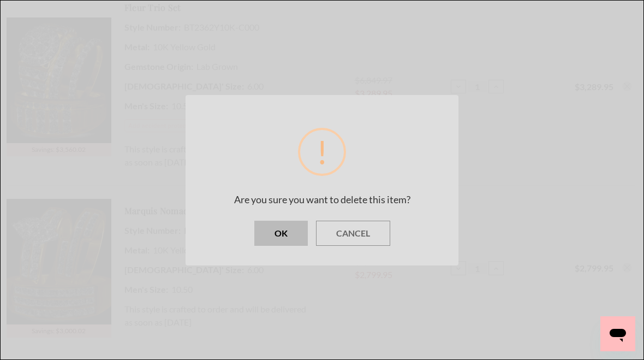
click at [297, 232] on button "OK" at bounding box center [282, 233] width 54 height 25
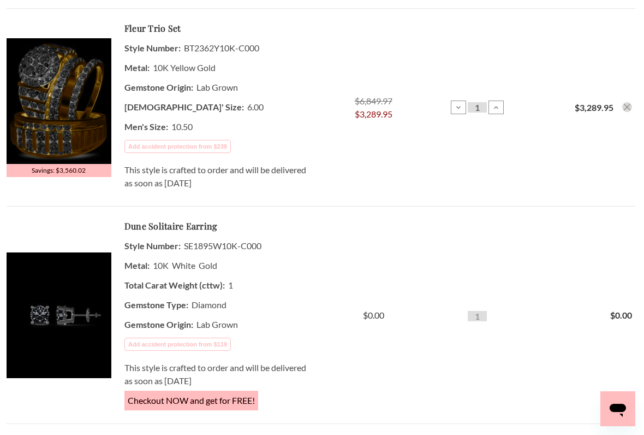
scroll to position [287, 0]
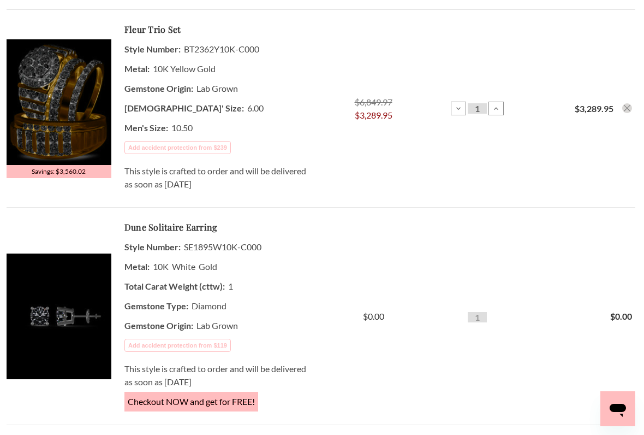
click at [57, 94] on img at bounding box center [59, 102] width 105 height 126
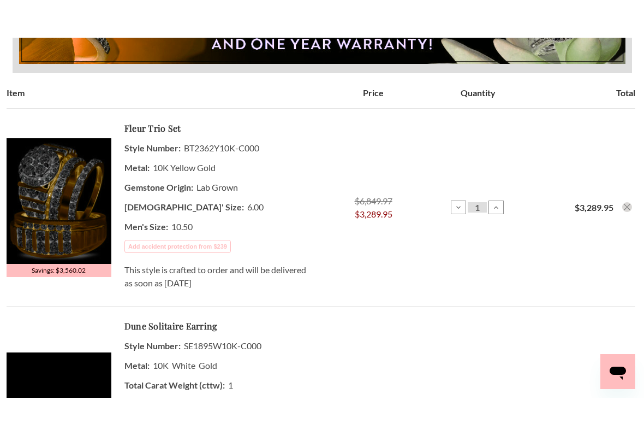
scroll to position [232, 0]
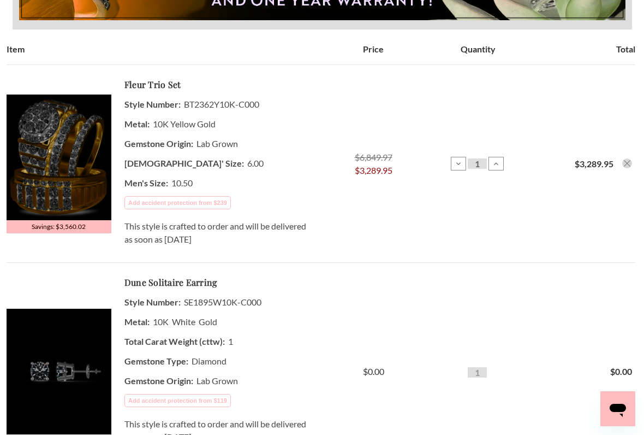
click at [216, 200] on button "Add accident protection from $239" at bounding box center [177, 202] width 107 height 13
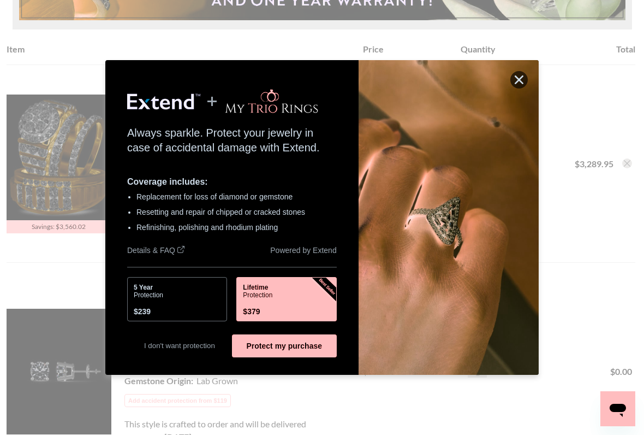
scroll to position [0, 0]
click at [296, 293] on button "Best Seller Best Seller Lifetime Protection $379" at bounding box center [286, 299] width 100 height 44
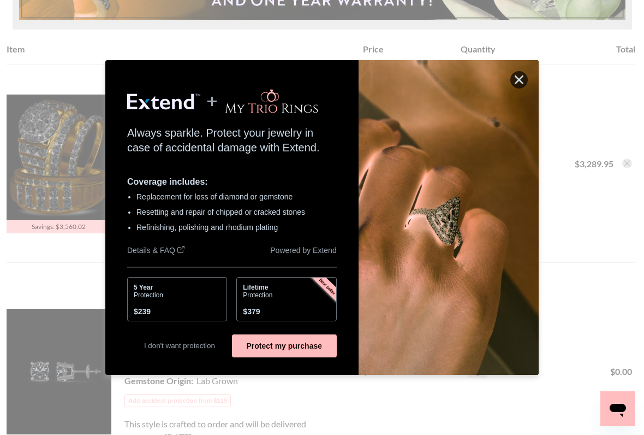
click at [312, 351] on button "Protect my purchase" at bounding box center [284, 345] width 105 height 23
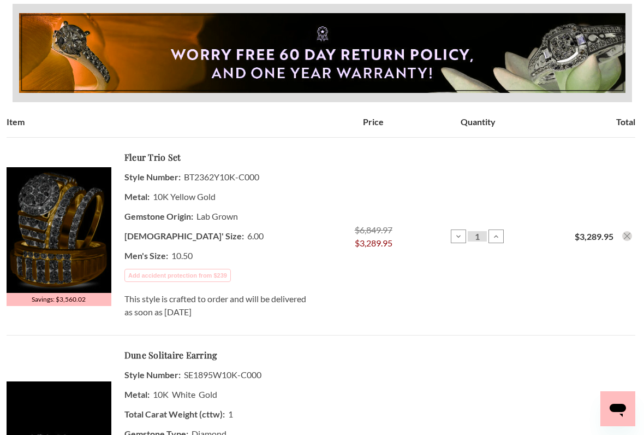
scroll to position [164, 0]
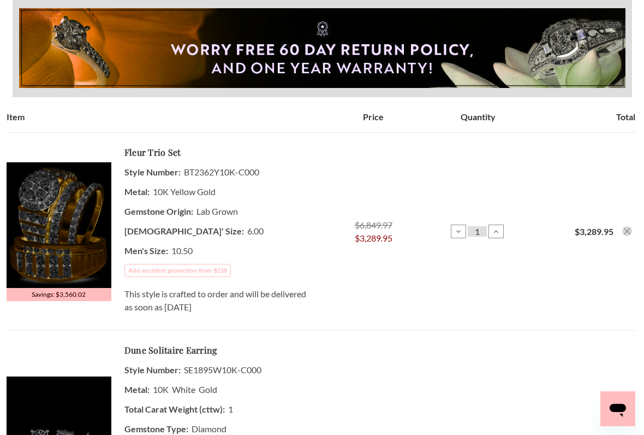
click at [69, 245] on img at bounding box center [59, 225] width 105 height 126
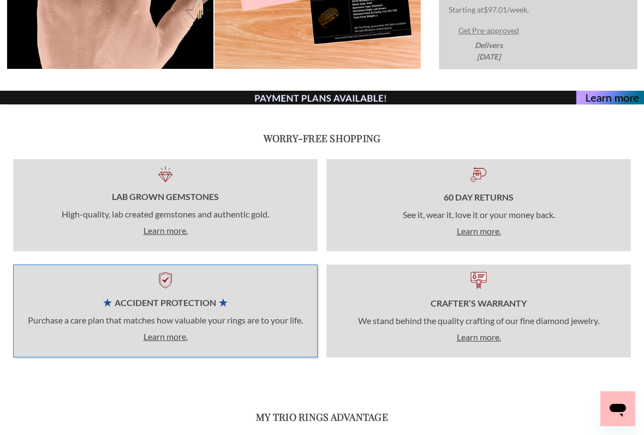
scroll to position [875, 0]
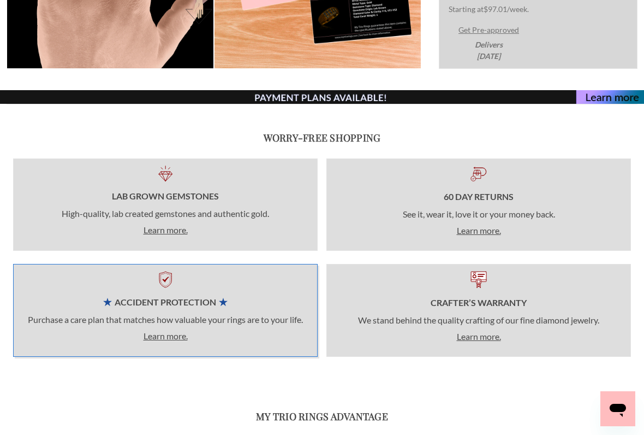
click at [242, 323] on p "Purchase a care plan that matches how valuable your rings are to your life. Lea…" at bounding box center [165, 327] width 277 height 29
click at [525, 300] on div "Crafter’s Warranty We stand behind the quality crafting of our fine diamond jew…" at bounding box center [479, 310] width 305 height 93
click at [417, 312] on div "Crafter’s Warranty We stand behind the quality crafting of our fine diamond jew…" at bounding box center [479, 310] width 305 height 93
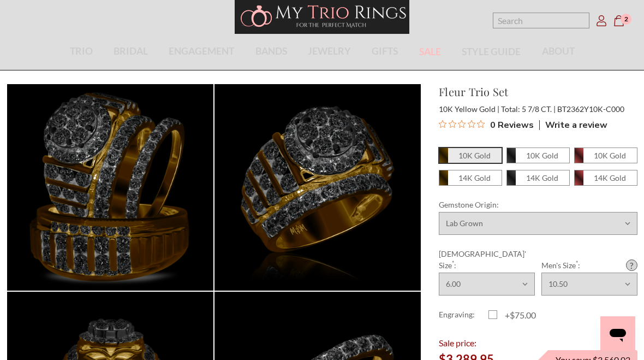
scroll to position [0, 0]
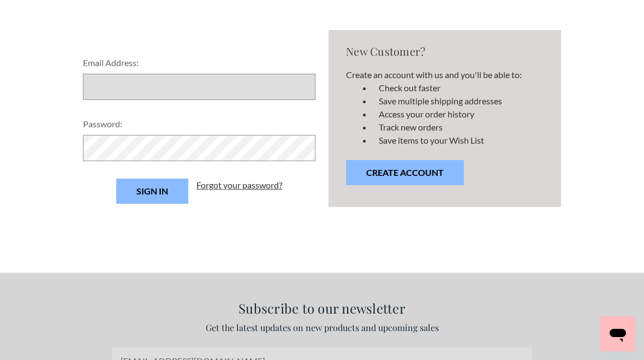
scroll to position [172, 0]
click at [147, 85] on input "Email Address:" at bounding box center [199, 87] width 233 height 26
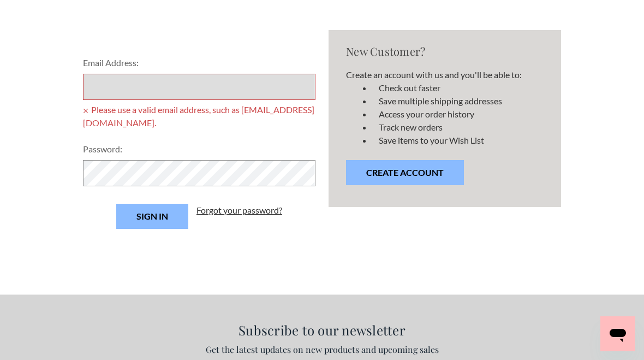
type input "[EMAIL_ADDRESS][DOMAIN_NAME]"
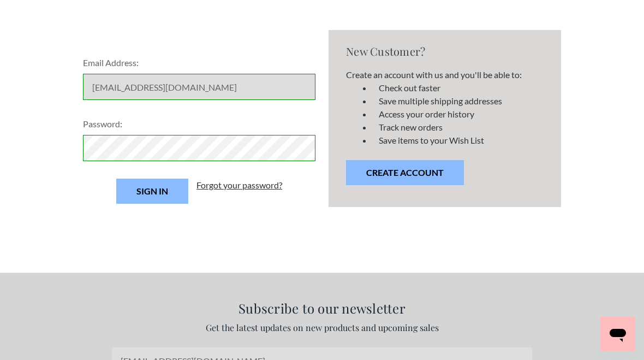
click at [182, 186] on input "Sign in" at bounding box center [152, 191] width 72 height 25
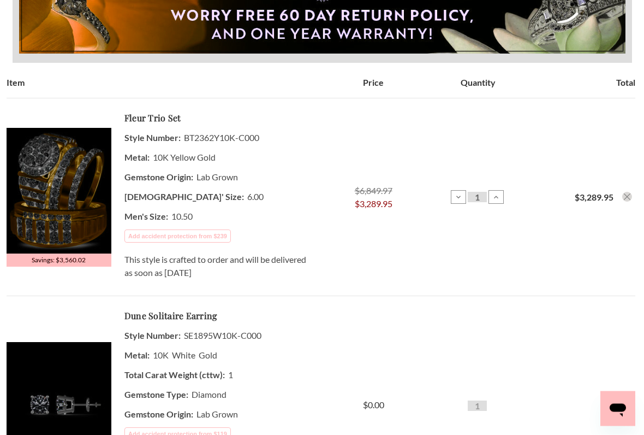
scroll to position [199, 0]
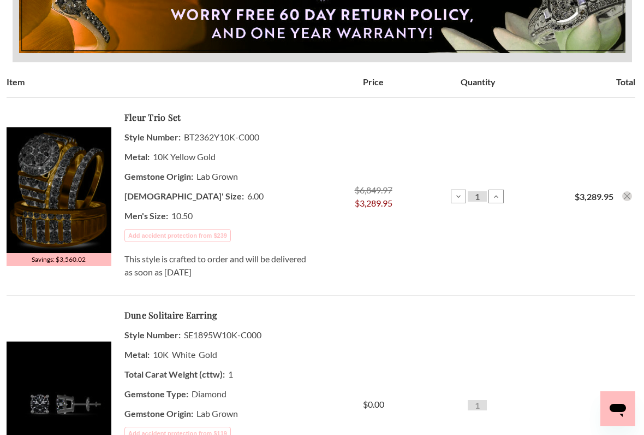
click at [215, 241] on button "Add accident protection from $239" at bounding box center [177, 235] width 107 height 13
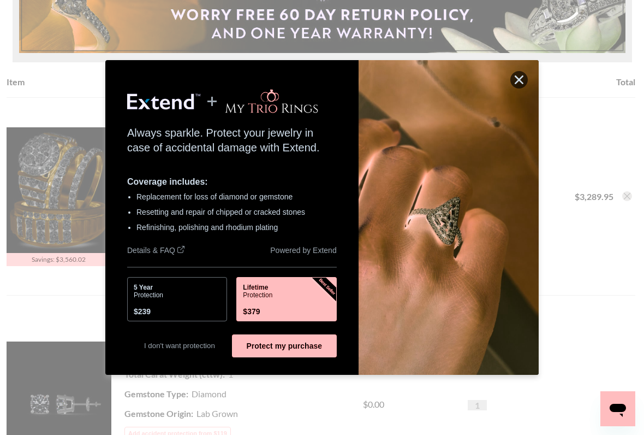
scroll to position [0, 0]
click at [289, 299] on button "Best Seller Best Seller Lifetime Protection $379" at bounding box center [286, 299] width 100 height 44
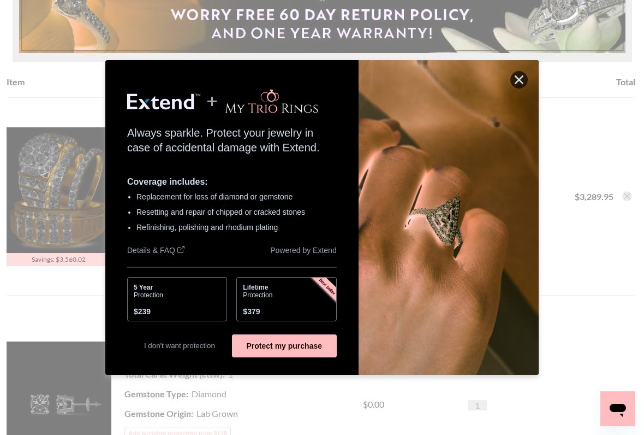
click at [316, 347] on button "Protect my purchase" at bounding box center [284, 345] width 105 height 23
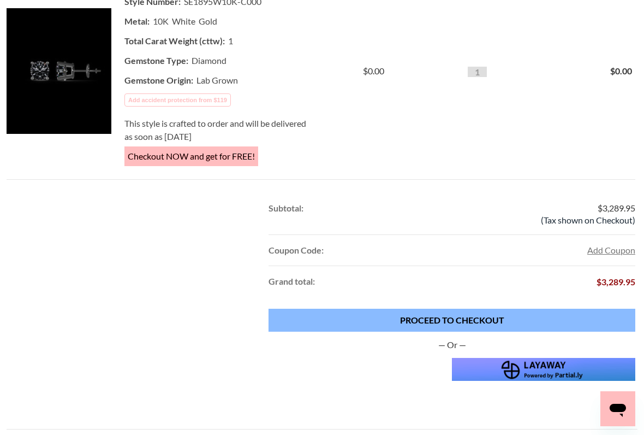
scroll to position [530, 0]
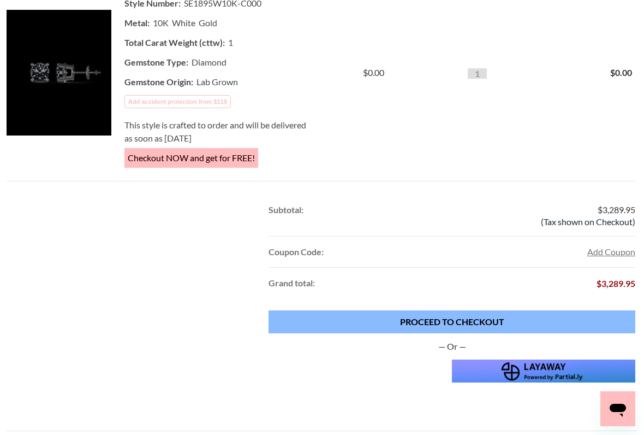
click at [521, 318] on link "PROCEED TO CHECKOUT" at bounding box center [452, 321] width 367 height 23
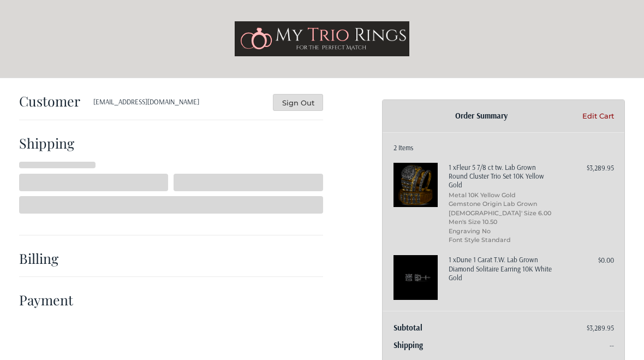
scroll to position [49, 0]
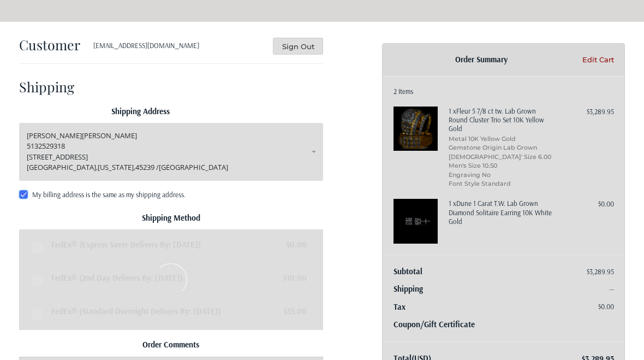
radio input "true"
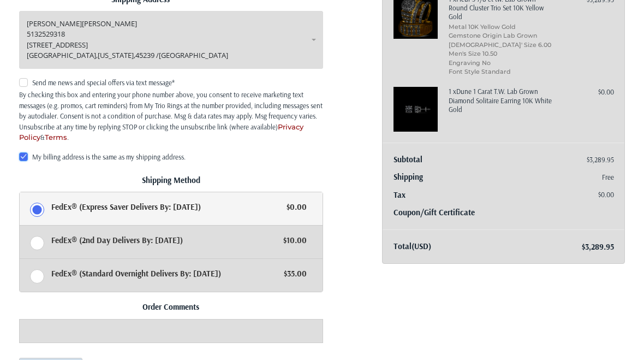
scroll to position [0, 0]
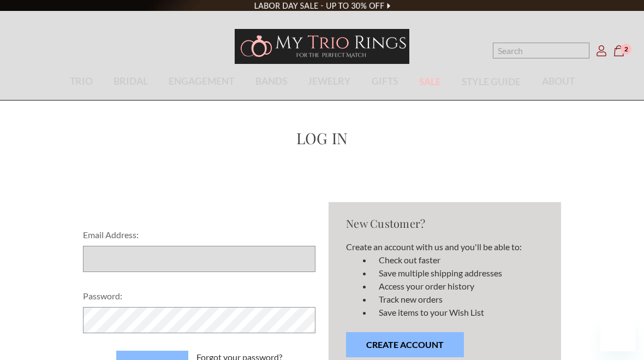
scroll to position [172, 0]
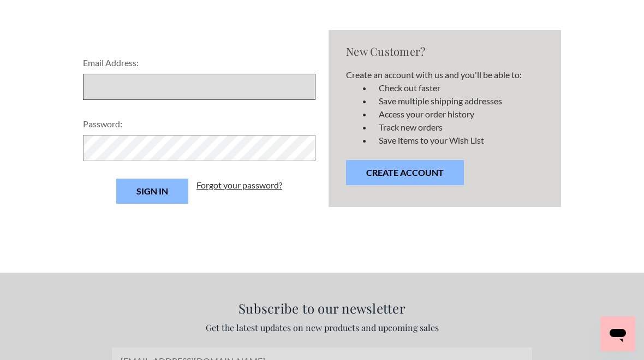
click at [142, 89] on input "Email Address:" at bounding box center [199, 87] width 233 height 26
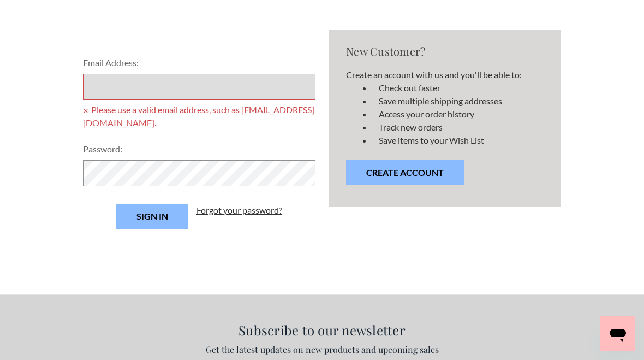
type input "[EMAIL_ADDRESS][DOMAIN_NAME]"
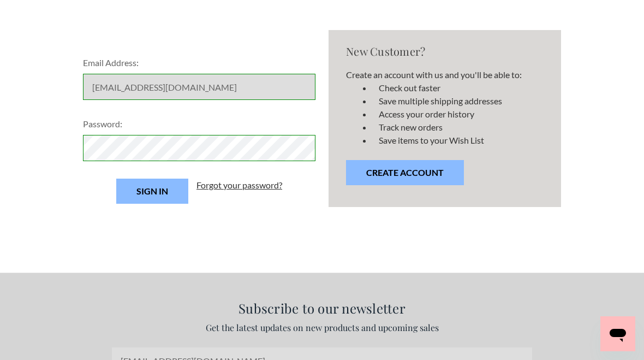
click at [172, 196] on input "Sign in" at bounding box center [152, 191] width 72 height 25
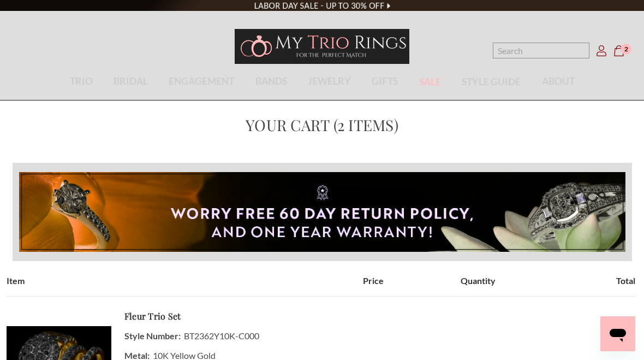
click at [624, 56] on use "cart.cart_preview" at bounding box center [618, 50] width 9 height 11
click at [620, 49] on icon "Cart Cart" at bounding box center [619, 50] width 11 height 11
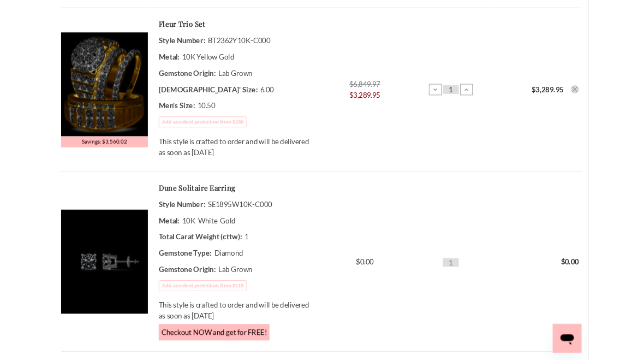
scroll to position [318, 0]
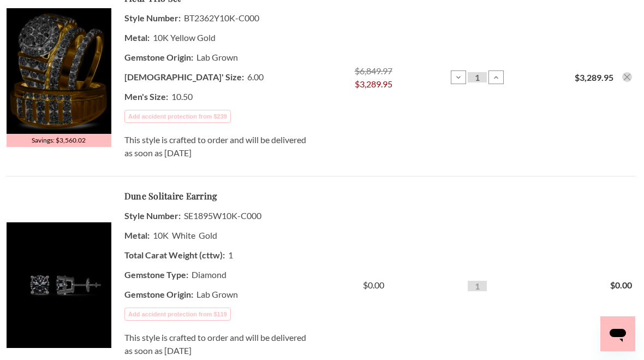
click at [81, 70] on img at bounding box center [59, 71] width 105 height 126
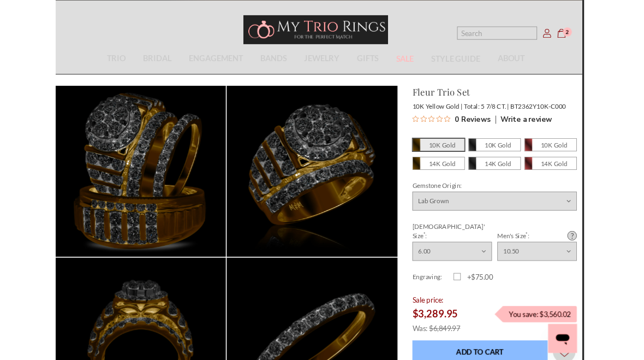
scroll to position [0, 2]
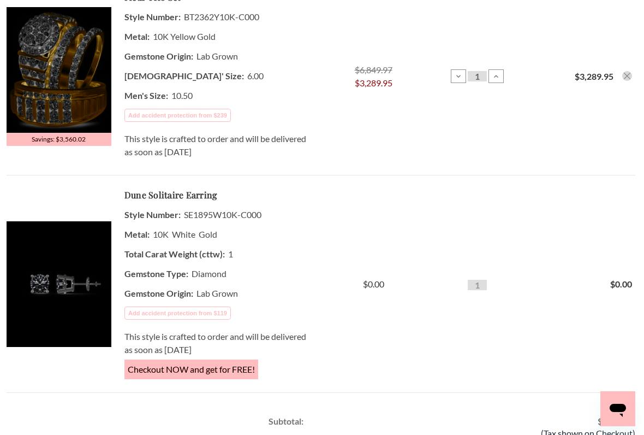
click at [214, 115] on button "Add accident protection from $239" at bounding box center [177, 115] width 107 height 13
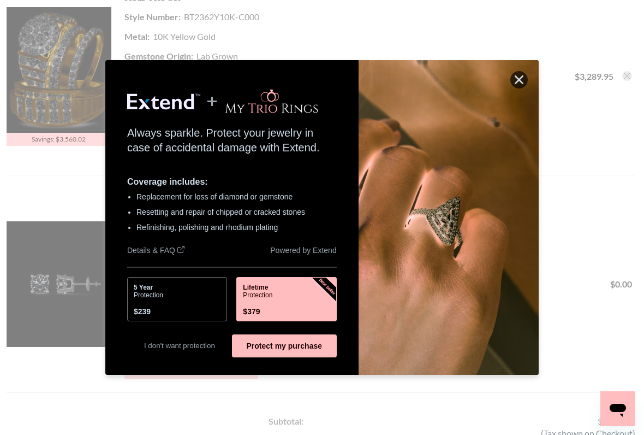
click at [192, 298] on button "5 Year Protection $239" at bounding box center [177, 299] width 100 height 44
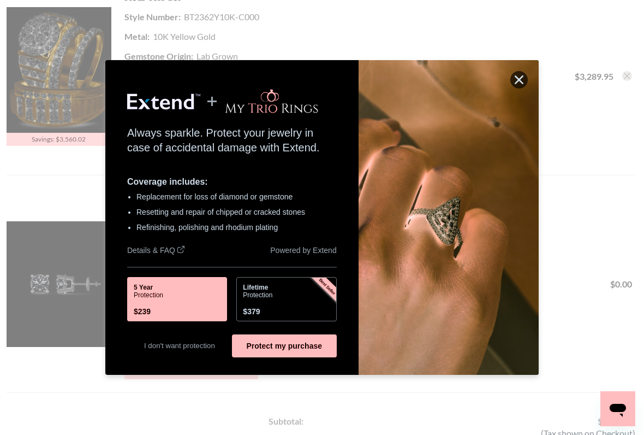
click at [316, 345] on button "Protect my purchase" at bounding box center [284, 345] width 105 height 23
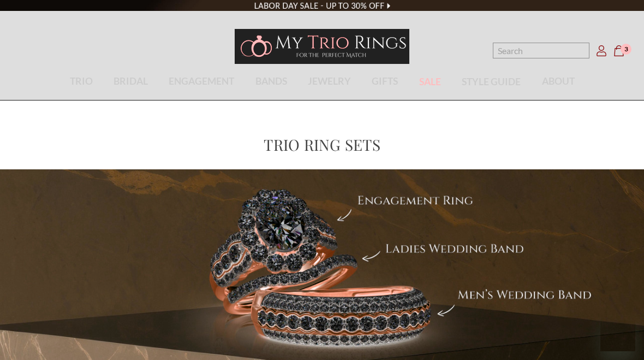
click at [622, 55] on icon "Cart Cart" at bounding box center [619, 50] width 11 height 11
click at [622, 51] on span "3" at bounding box center [626, 49] width 11 height 11
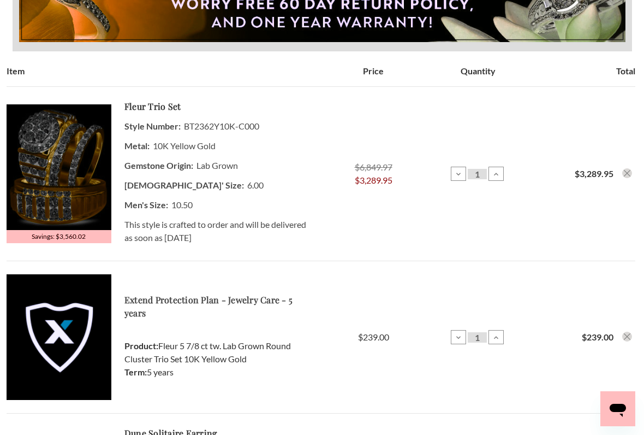
scroll to position [209, 0]
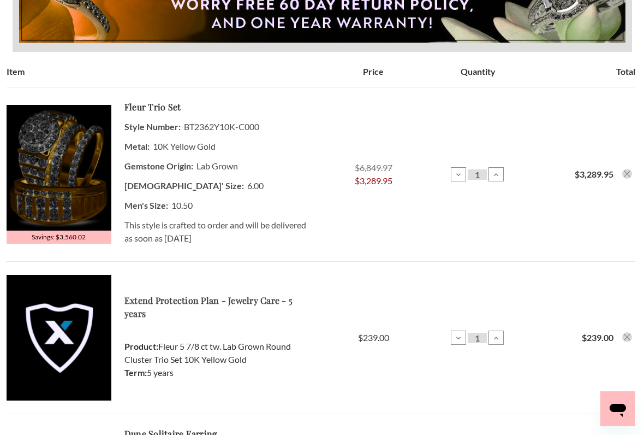
click at [85, 174] on img at bounding box center [59, 168] width 105 height 126
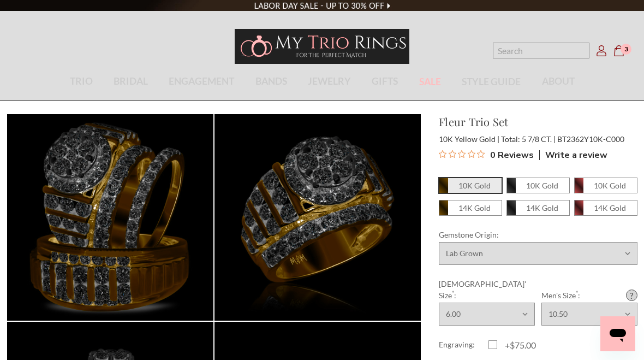
click at [489, 339] on label "+$75.00" at bounding box center [514, 345] width 50 height 13
click at [493, 347] on input "+$75.00" at bounding box center [493, 347] width 1 height 1
checkbox input "true"
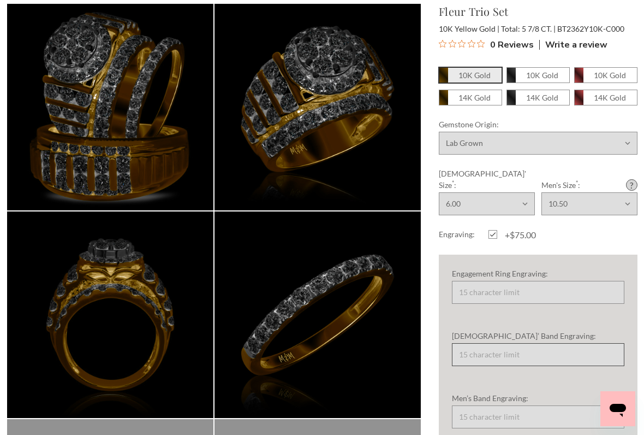
click at [523, 343] on input "[DEMOGRAPHIC_DATA]’ Band Engraving:" at bounding box center [538, 354] width 173 height 23
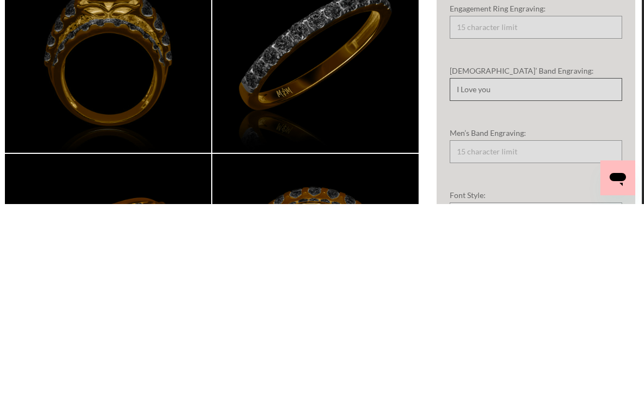
scroll to position [177, 2]
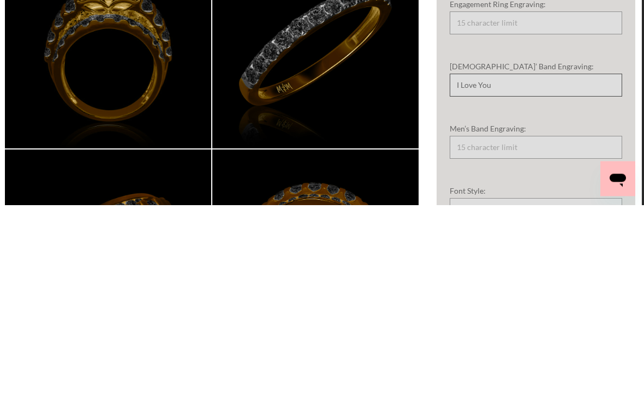
type input "I Love You"
click at [518, 339] on input "Men’s Band Engraving:" at bounding box center [536, 350] width 173 height 23
type input "I LOVE YOU"
click at [506, 276] on input "I Love You" at bounding box center [536, 287] width 173 height 23
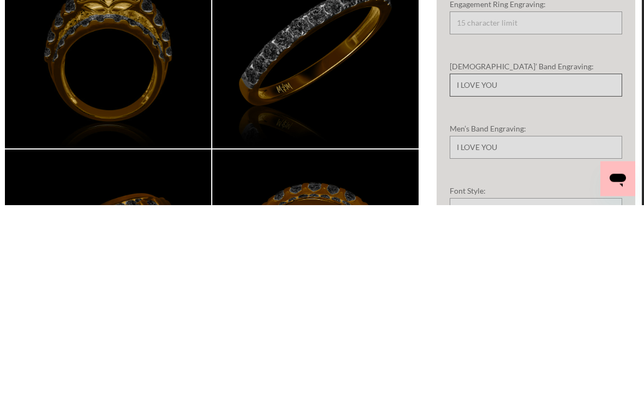
type input "I LOVE YOU"
type input "Add to Cart"
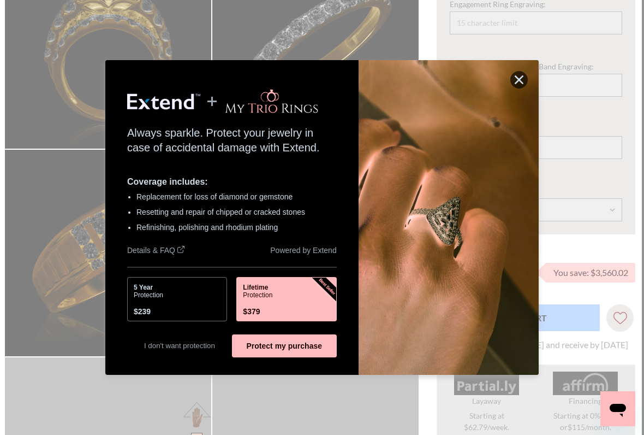
click at [326, 348] on button "Protect my purchase" at bounding box center [284, 345] width 105 height 23
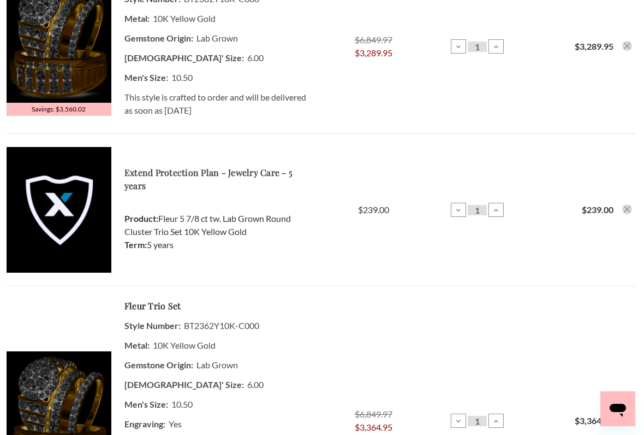
scroll to position [333, 0]
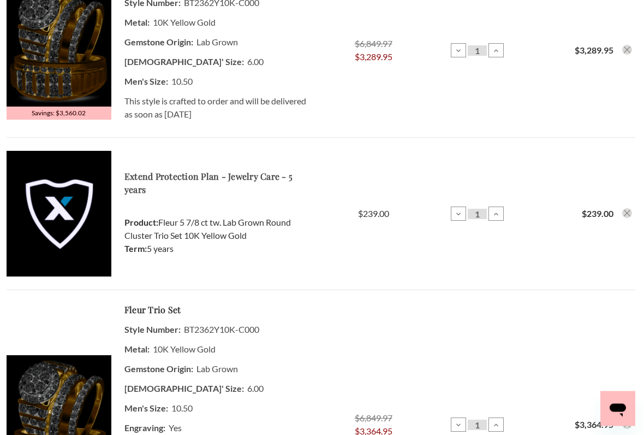
click at [628, 215] on icon "Remove Extend Protection Plan - Jewelry Care - 5 years from cart" at bounding box center [627, 213] width 7 height 7
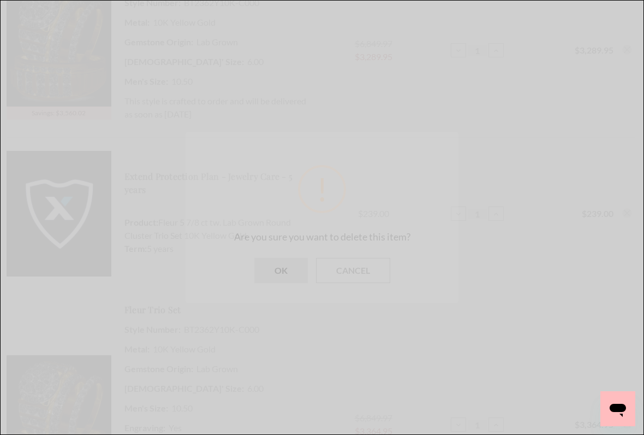
scroll to position [0, 0]
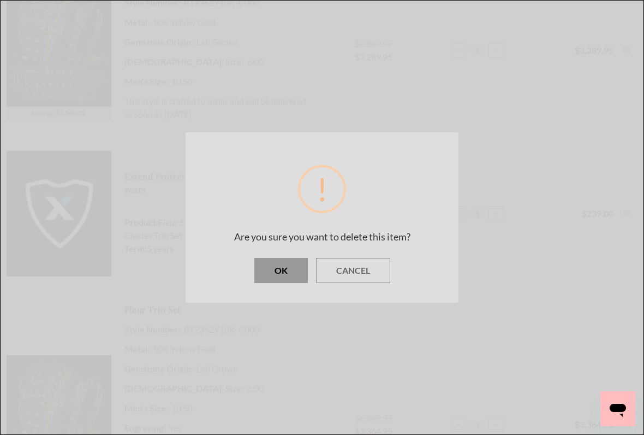
click at [283, 275] on button "OK" at bounding box center [282, 270] width 54 height 25
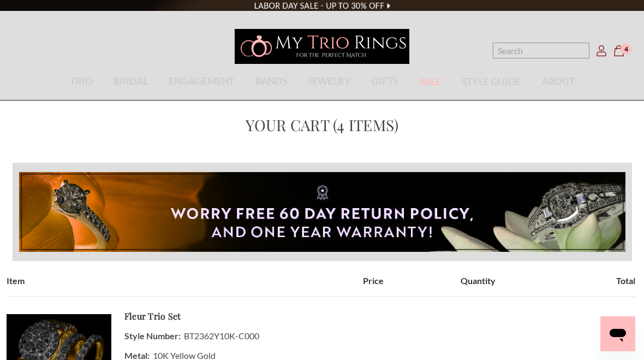
scroll to position [364, 0]
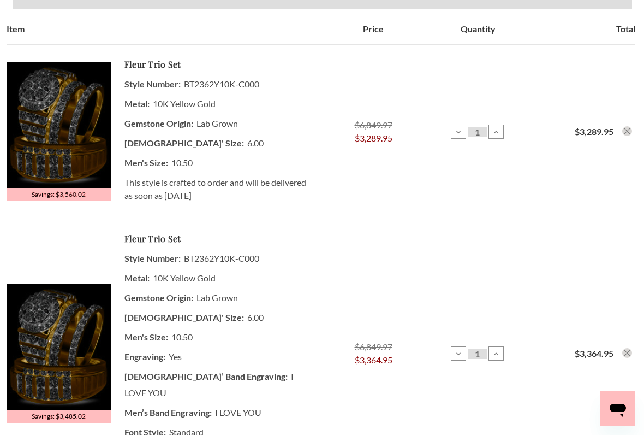
scroll to position [251, 0]
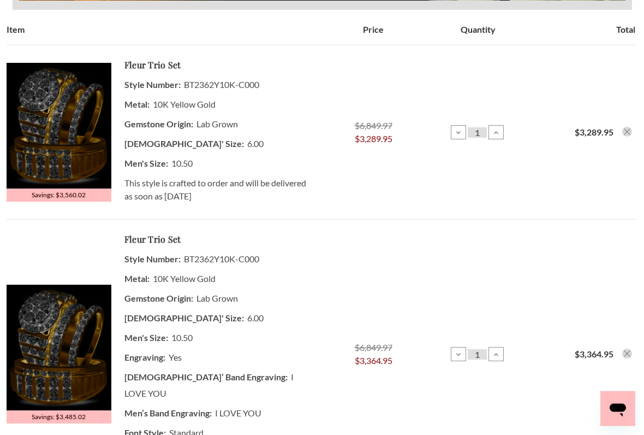
click at [628, 133] on icon "Remove Fleur 5 7/8 ct tw. Lab Grown Round Cluster Trio Set 10K Yellow Gold from…" at bounding box center [627, 132] width 7 height 7
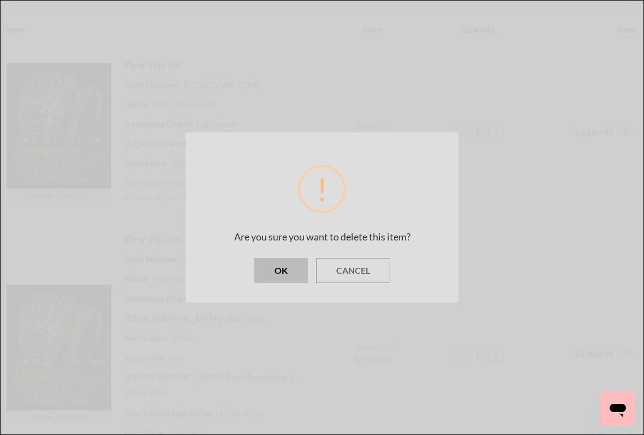
click at [282, 266] on button "OK" at bounding box center [282, 270] width 54 height 25
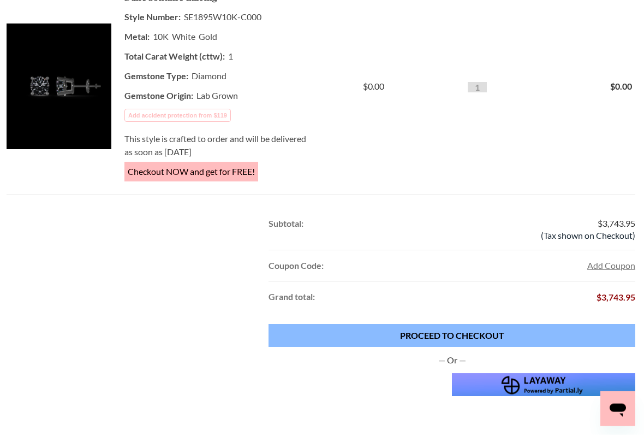
scroll to position [740, 0]
click at [500, 324] on link "PROCEED TO CHECKOUT" at bounding box center [452, 335] width 367 height 23
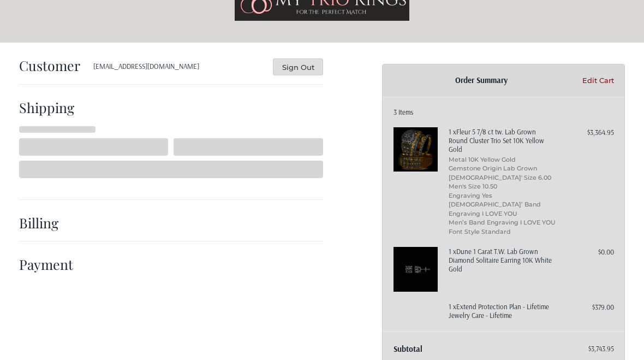
scroll to position [49, 0]
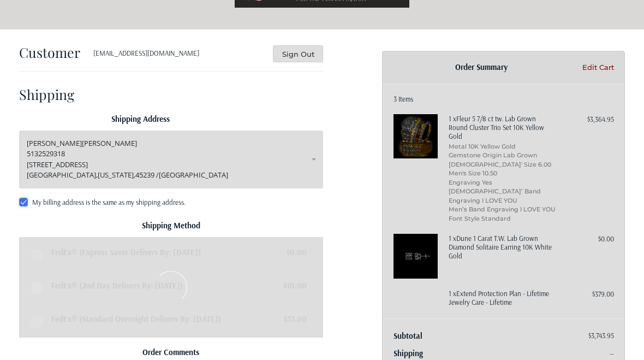
radio input "true"
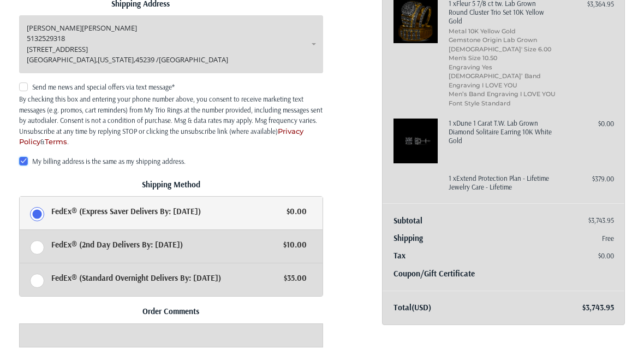
scroll to position [159, 0]
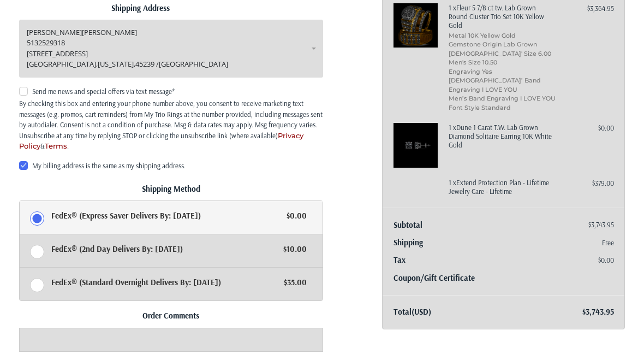
click at [419, 146] on img at bounding box center [416, 145] width 45 height 45
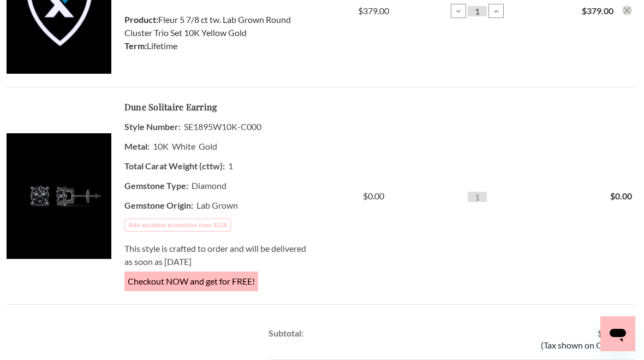
scroll to position [630, 0]
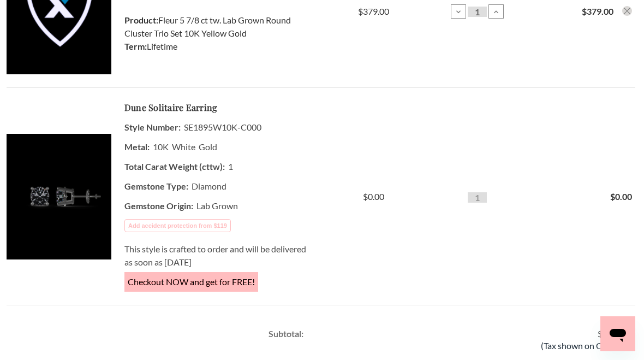
click at [84, 178] on img at bounding box center [59, 197] width 105 height 126
click at [229, 272] on span "Checkout NOW and get for FREE!" at bounding box center [192, 282] width 134 height 20
click at [249, 272] on span "Checkout NOW and get for FREE!" at bounding box center [192, 282] width 134 height 20
click at [238, 272] on span "Checkout NOW and get for FREE!" at bounding box center [192, 282] width 134 height 20
click at [75, 192] on img at bounding box center [59, 197] width 105 height 126
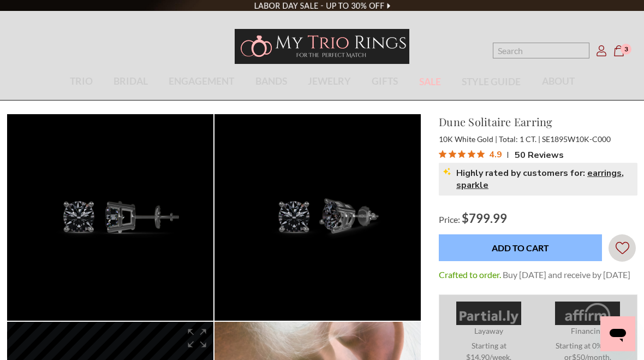
click at [546, 251] on input "Add to Cart" at bounding box center [520, 247] width 163 height 27
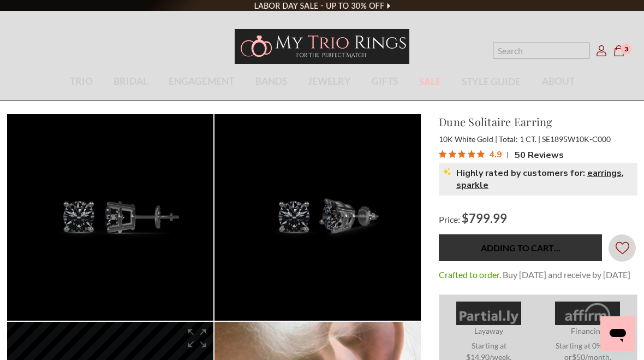
type input "Add to Cart"
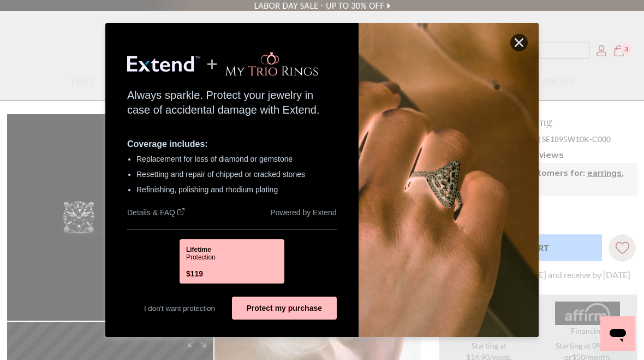
click at [313, 311] on button "Protect my purchase" at bounding box center [284, 308] width 105 height 23
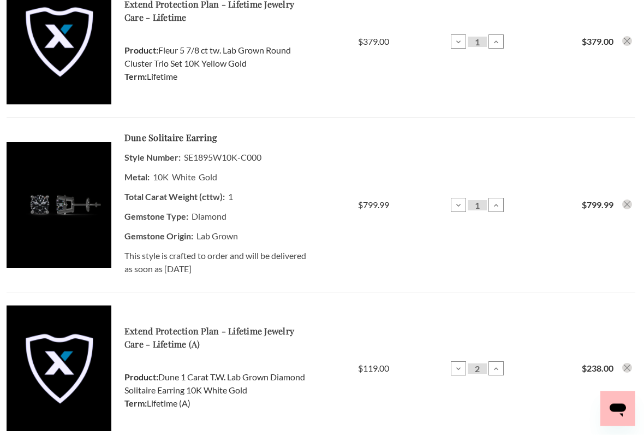
scroll to position [600, 0]
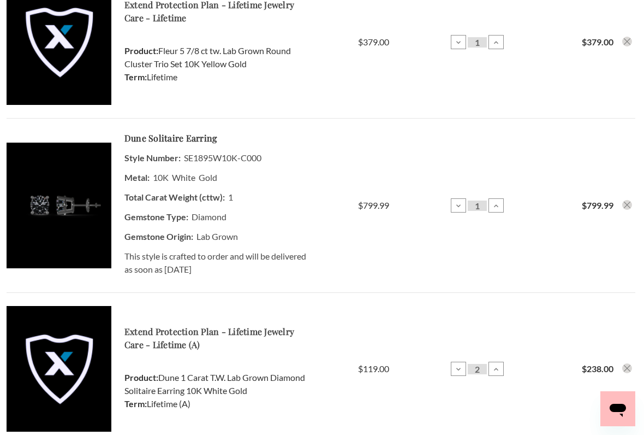
click at [75, 190] on img at bounding box center [59, 206] width 105 height 126
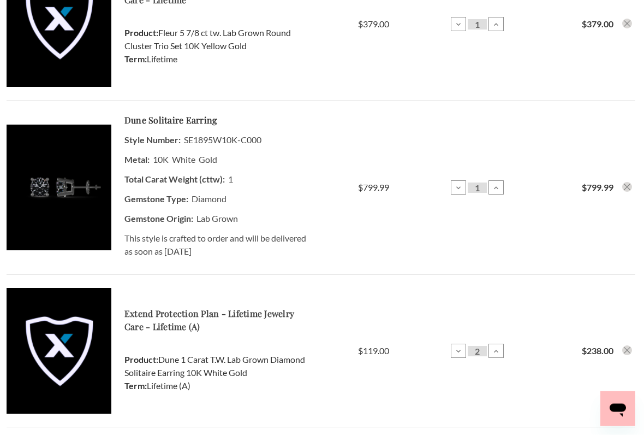
scroll to position [616, 0]
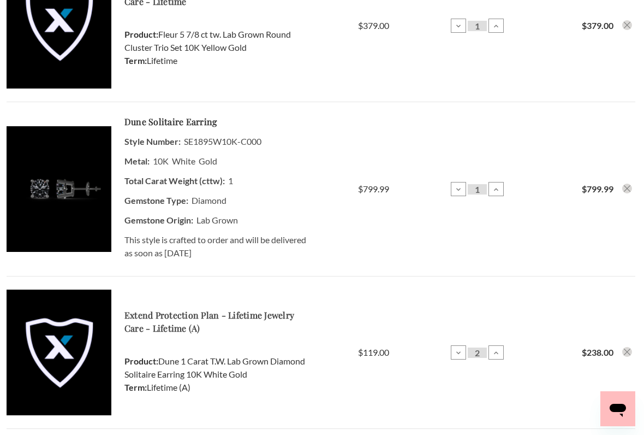
click at [625, 185] on use "Remove Dune 1 Carat T.W. Lab Grown Diamond Solitaire Earring 10K White Gold fro…" at bounding box center [627, 188] width 7 height 7
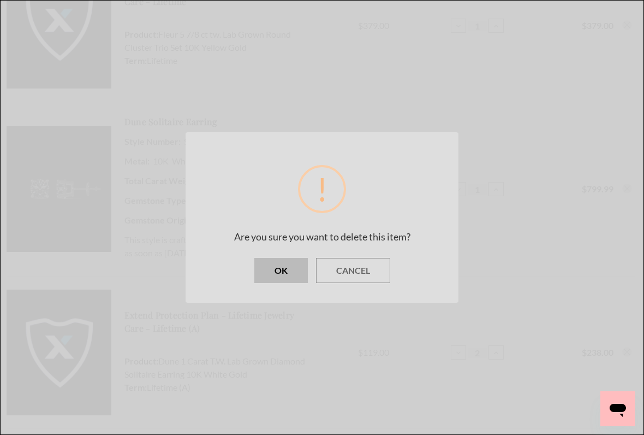
click at [287, 275] on button "OK" at bounding box center [282, 270] width 54 height 25
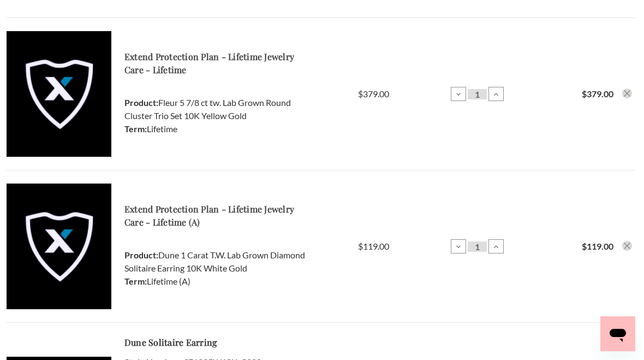
scroll to position [547, 0]
click at [628, 243] on icon "Remove Extend Protection Plan - Lifetime Jewelry Care - Lifetime (A) from cart" at bounding box center [627, 246] width 7 height 7
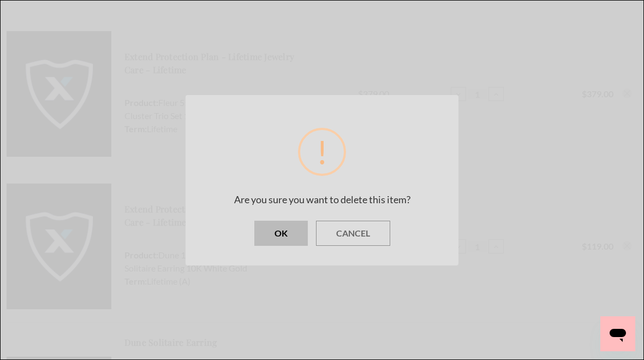
click at [286, 234] on button "OK" at bounding box center [282, 233] width 54 height 25
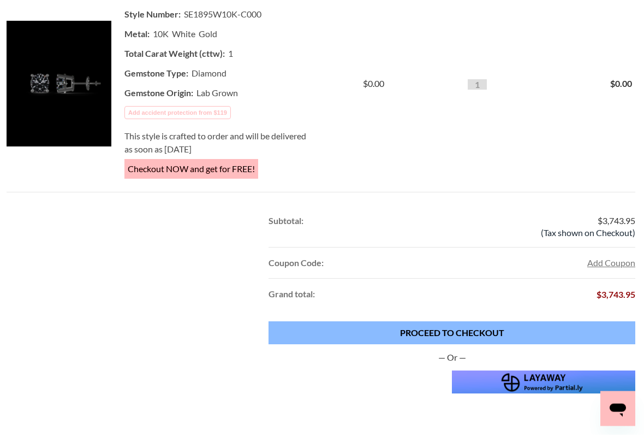
scroll to position [745, 0]
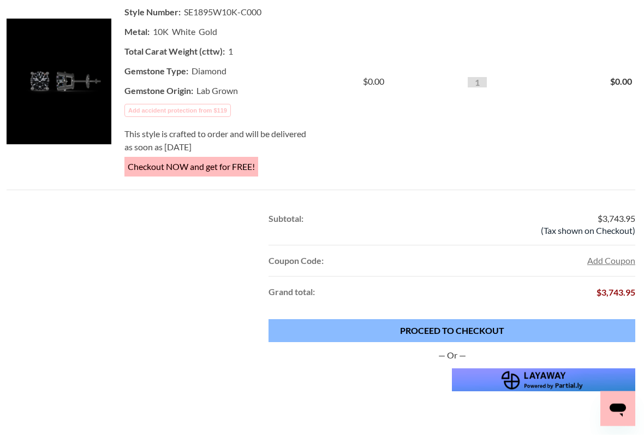
click at [477, 320] on link "PROCEED TO CHECKOUT" at bounding box center [452, 331] width 367 height 23
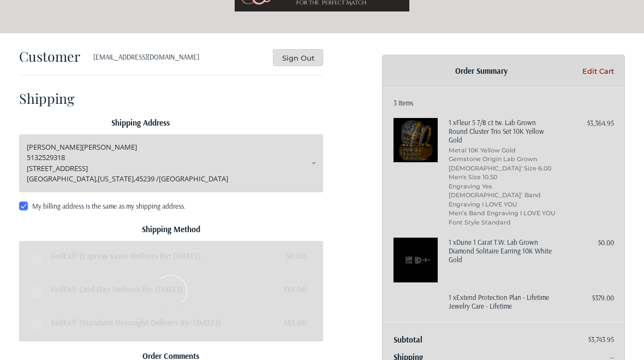
scroll to position [49, 0]
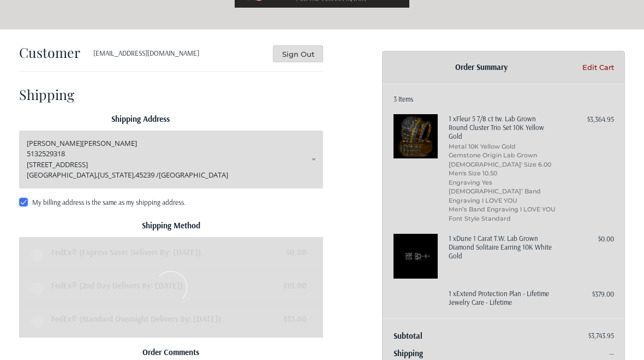
radio input "true"
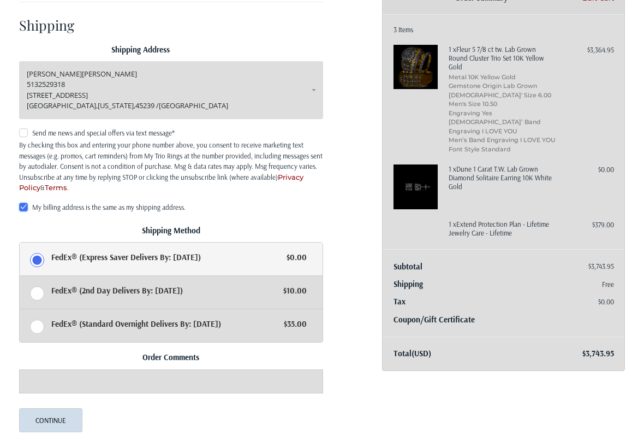
scroll to position [119, 0]
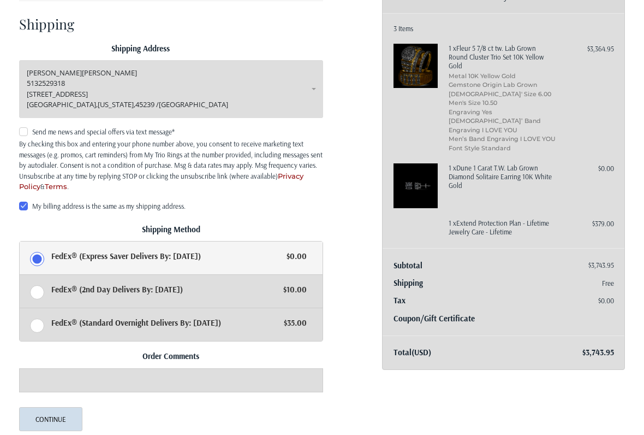
click at [87, 74] on p "Debbie Barnes" at bounding box center [171, 73] width 289 height 11
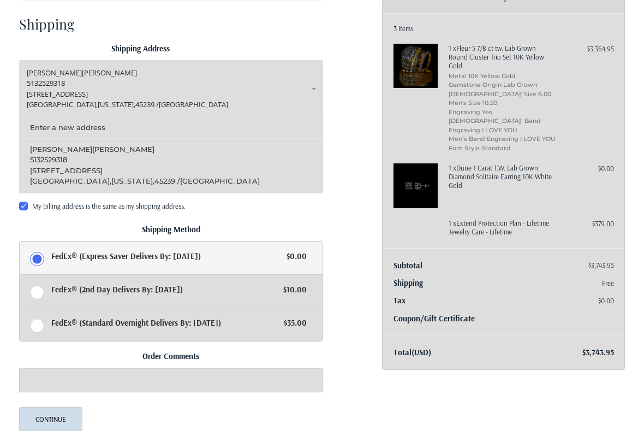
click at [82, 75] on span "Barnes" at bounding box center [109, 73] width 55 height 10
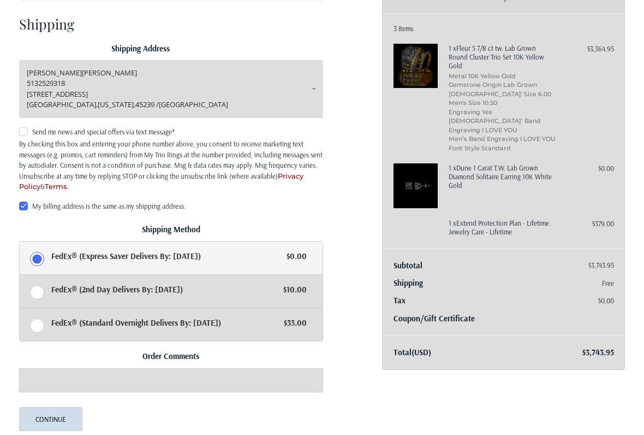
click at [312, 90] on link "Debbie Barnes 5132529318 2374 Whitewood Ln Cincinnati, Ohio, 45239 / United Sta…" at bounding box center [171, 89] width 305 height 58
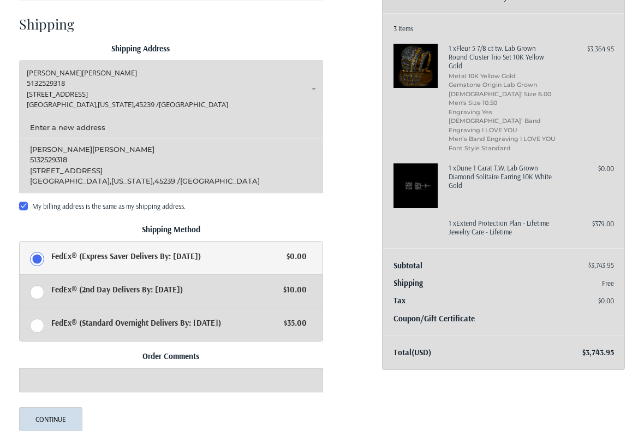
click at [313, 92] on link "Debbie Barnes 5132529318 2374 Whitewood Ln Cincinnati, Ohio, 45239 / United Sta…" at bounding box center [171, 89] width 305 height 58
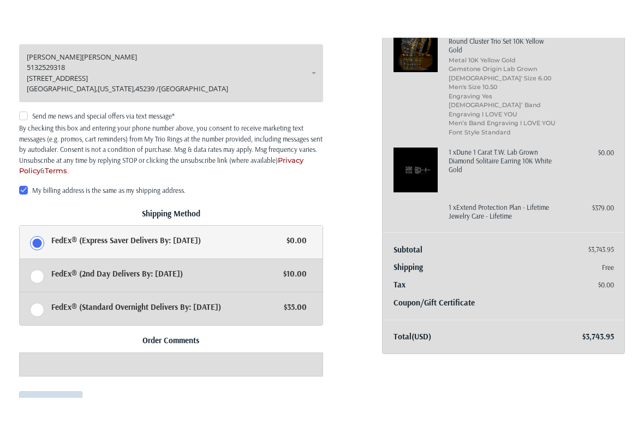
scroll to position [168, 0]
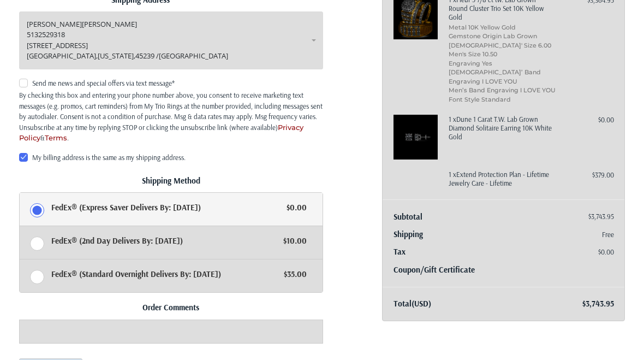
click at [277, 144] on div "Debbie Barnes 5132529318 2374 Whitewood Ln Cincinnati, Ohio, 45239 / United Sta…" at bounding box center [171, 88] width 305 height 155
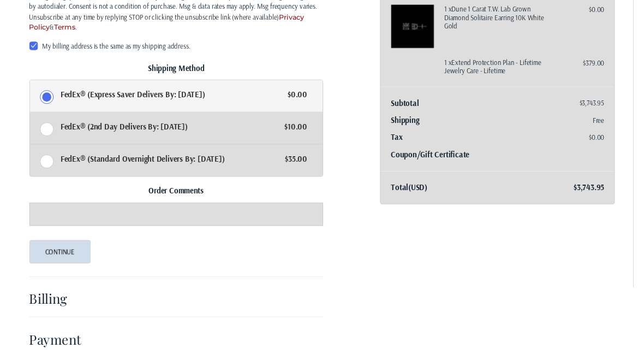
scroll to position [296, 0]
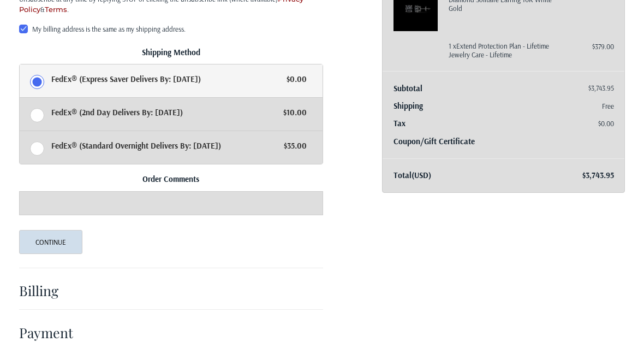
click at [60, 240] on button "Continue" at bounding box center [51, 242] width 64 height 24
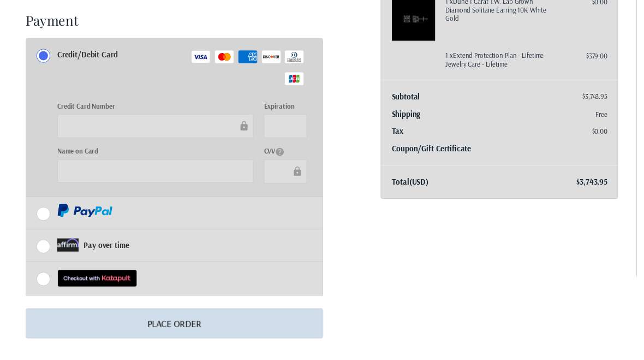
scroll to position [286, 0]
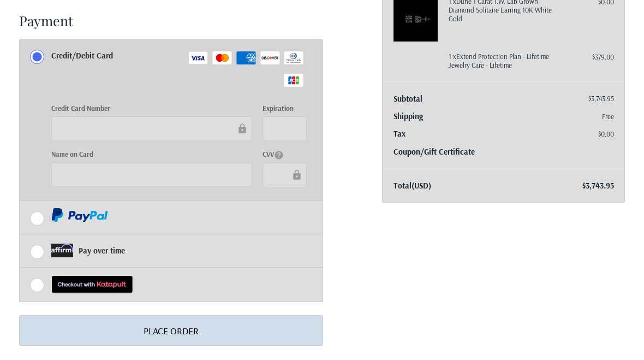
click at [40, 253] on label "Pay over time" at bounding box center [172, 250] width 304 height 33
click at [20, 235] on input "Pay over time" at bounding box center [20, 234] width 1 height 1
radio input "true"
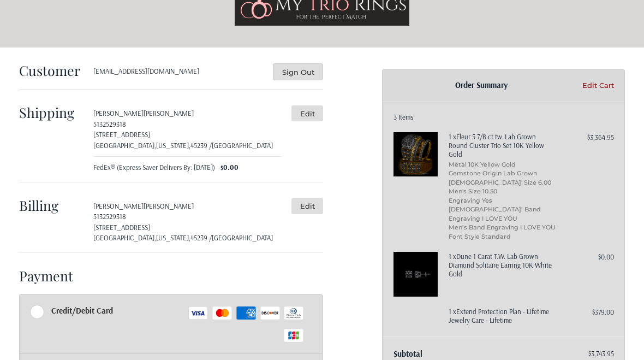
scroll to position [30, 0]
click at [318, 202] on button "Edit" at bounding box center [308, 207] width 32 height 16
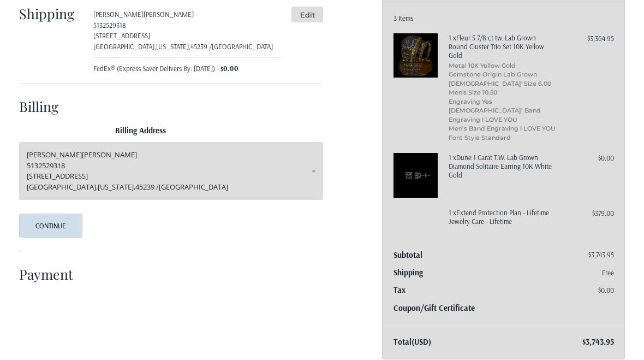
scroll to position [145, 0]
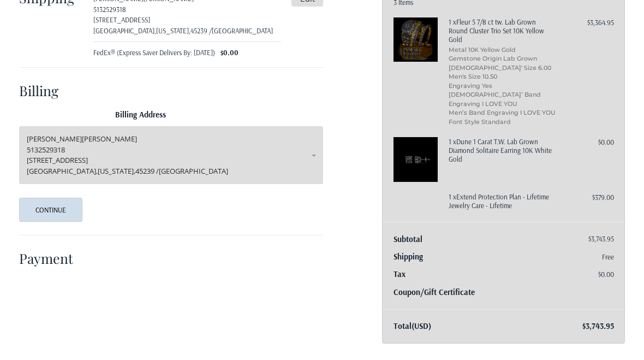
click at [82, 139] on span "Barnes" at bounding box center [109, 139] width 55 height 10
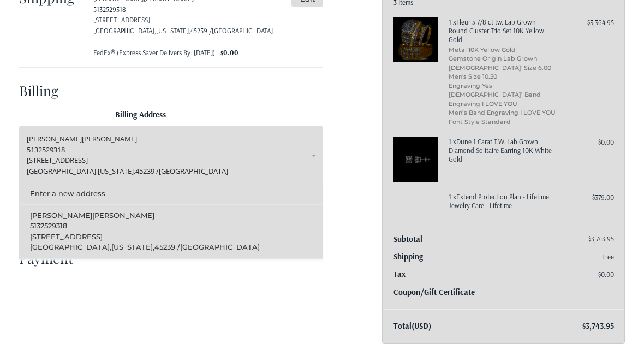
click at [316, 156] on link "Debbie Barnes 5132529318 2374 Whitewood Ln Cincinnati, Ohio, 45239 / United Sta…" at bounding box center [171, 155] width 305 height 58
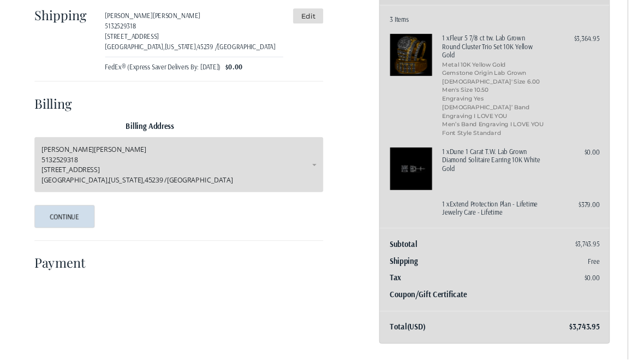
scroll to position [133, 0]
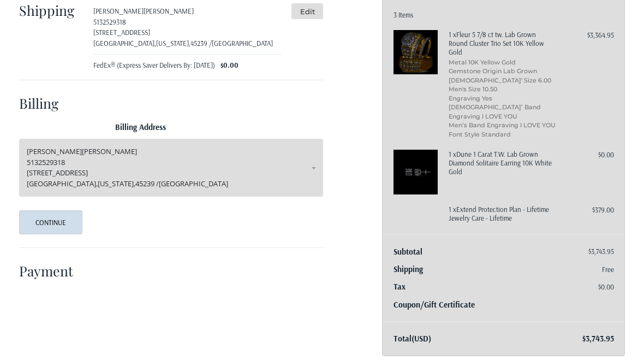
click at [69, 221] on button "Continue" at bounding box center [51, 222] width 64 height 24
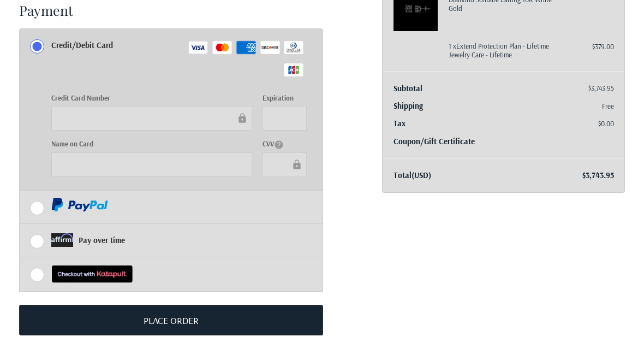
scroll to position [293, 0]
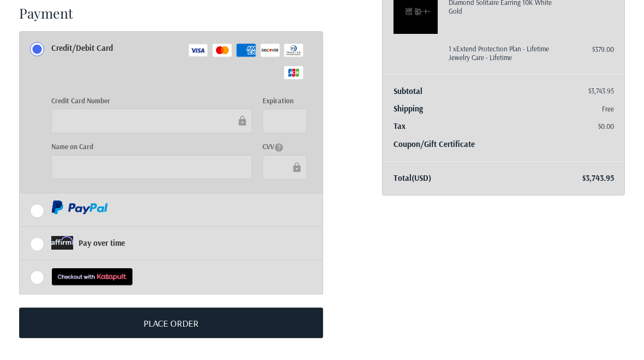
click at [41, 240] on label "Pay over time" at bounding box center [172, 243] width 304 height 33
click at [20, 227] on input "Pay over time" at bounding box center [20, 227] width 1 height 1
radio input "true"
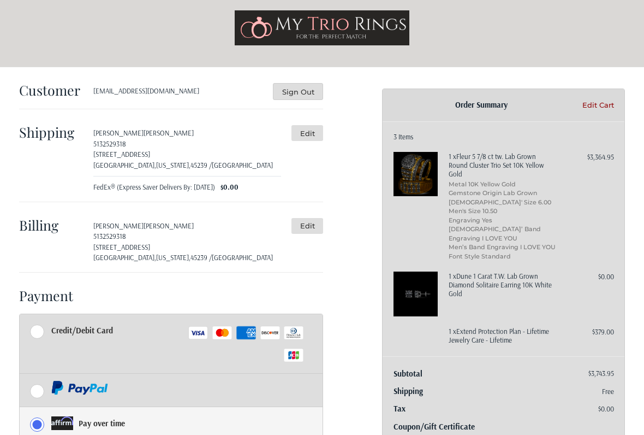
scroll to position [11, 0]
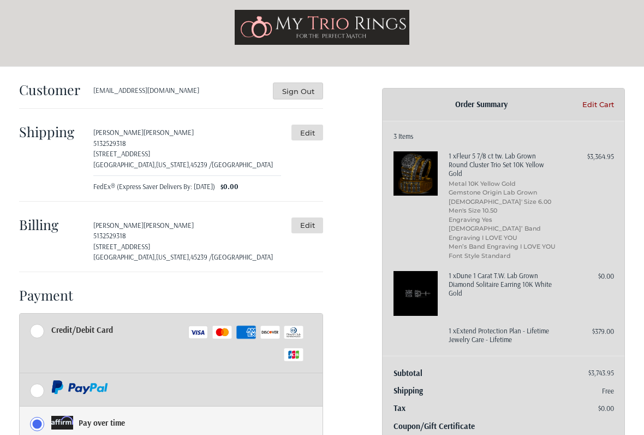
click at [315, 132] on button "Edit" at bounding box center [308, 133] width 32 height 16
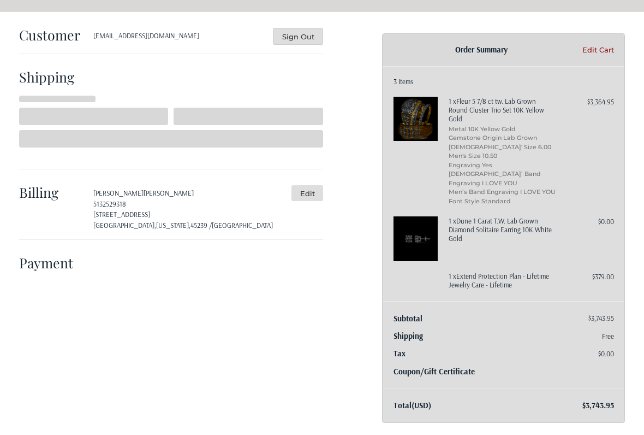
scroll to position [70, 0]
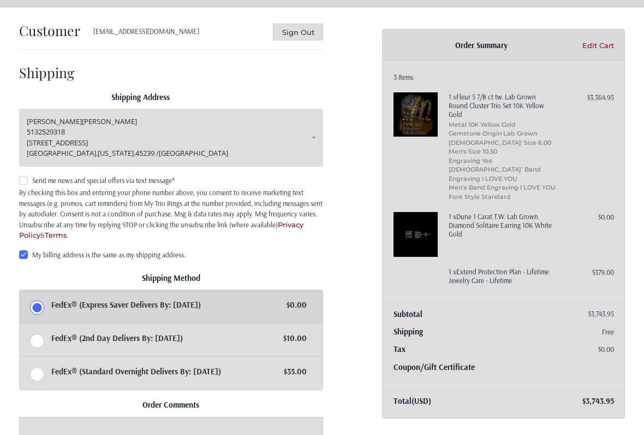
click at [51, 128] on span "5132529318" at bounding box center [46, 132] width 38 height 10
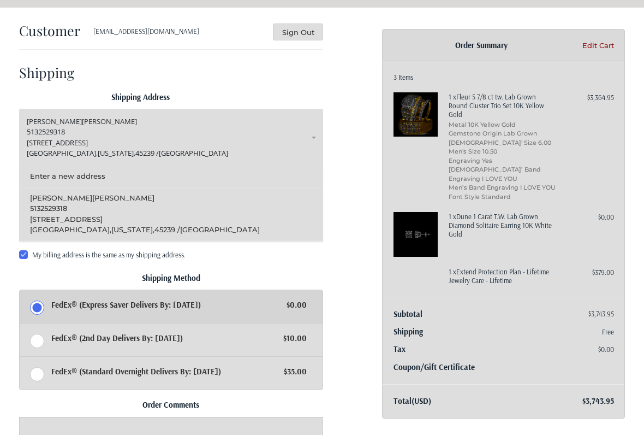
click at [60, 206] on span "5132529318" at bounding box center [48, 208] width 37 height 9
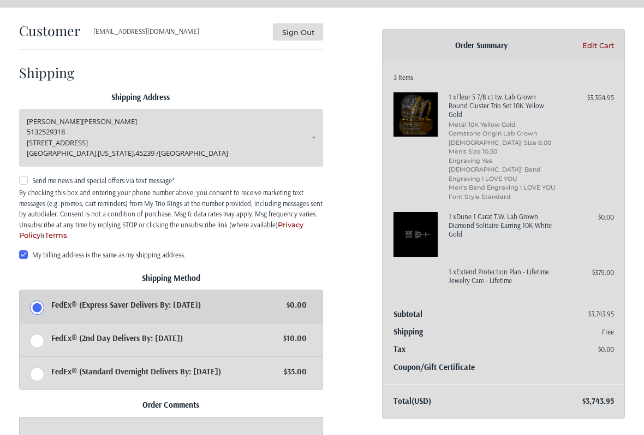
click at [72, 134] on p "5132529318" at bounding box center [171, 132] width 289 height 11
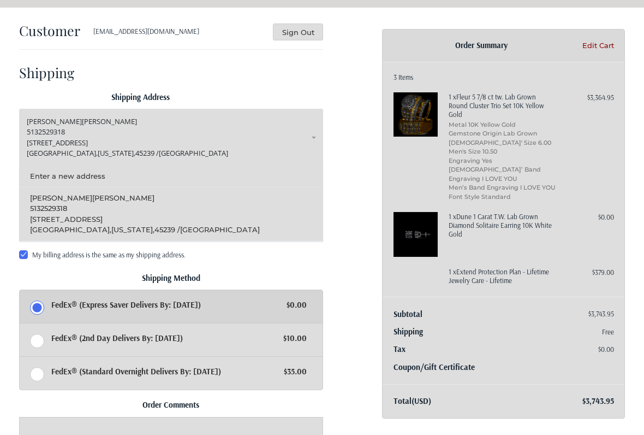
click at [311, 140] on link "Debbie Barnes 5132529318 2374 Whitewood Ln Cincinnati, Ohio, 45239 / United Sta…" at bounding box center [171, 138] width 305 height 58
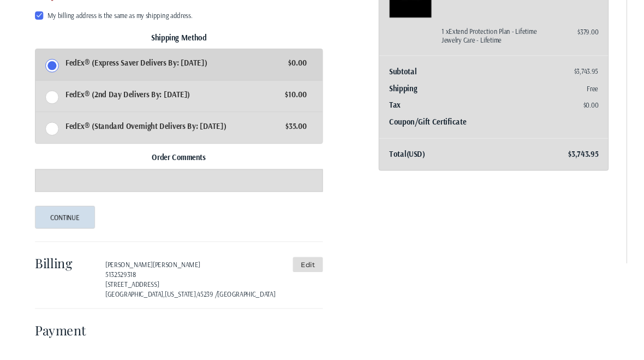
scroll to position [324, 0]
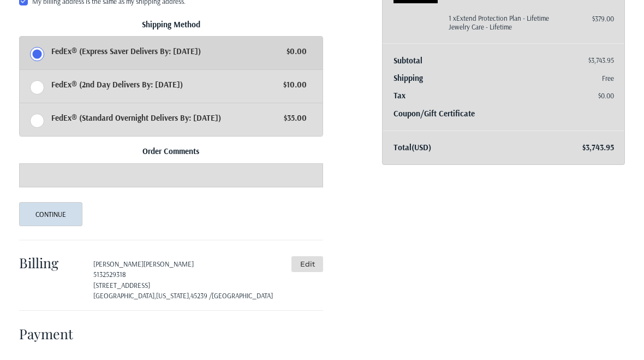
click at [311, 267] on button "Edit" at bounding box center [308, 264] width 32 height 16
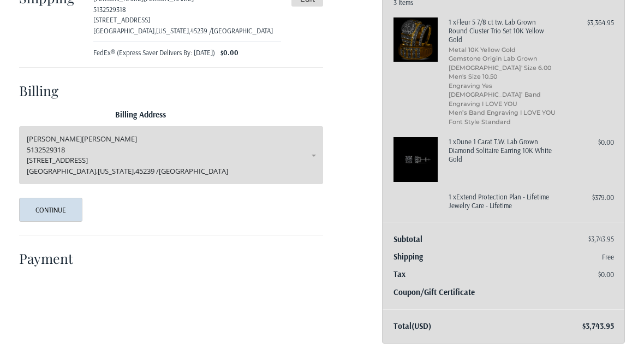
click at [82, 139] on span "Barnes" at bounding box center [109, 139] width 55 height 10
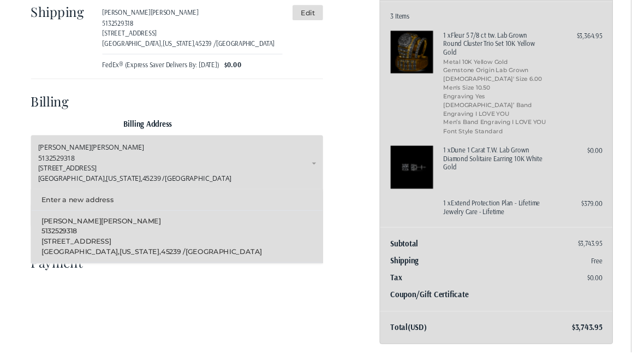
scroll to position [143, 0]
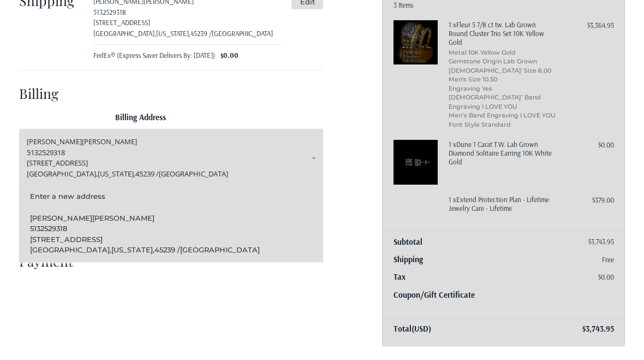
click at [304, 158] on p "2374 Whitewood Ln" at bounding box center [171, 163] width 289 height 11
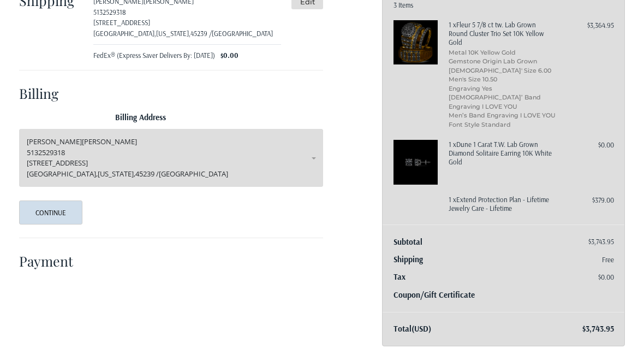
scroll to position [145, 0]
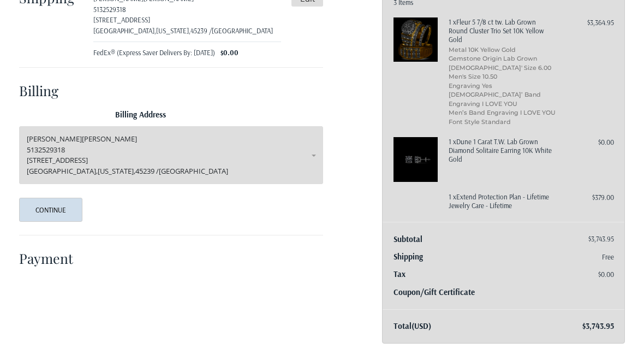
click at [73, 216] on button "Continue" at bounding box center [51, 210] width 64 height 24
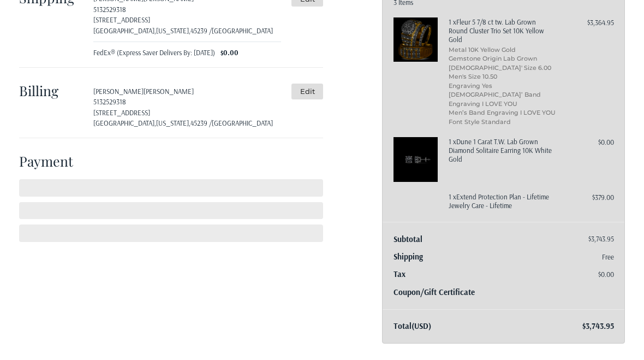
click at [518, 60] on li "Gemstone Origin Lab Grown" at bounding box center [503, 58] width 108 height 9
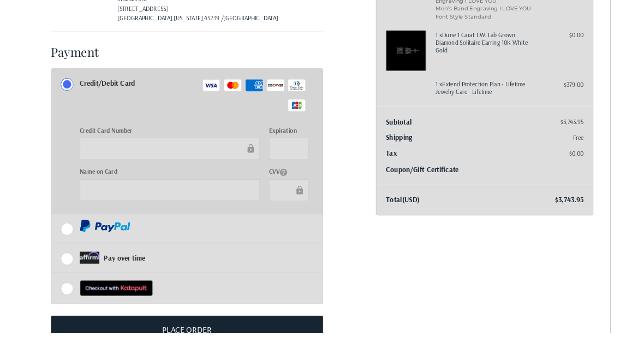
scroll to position [293, 0]
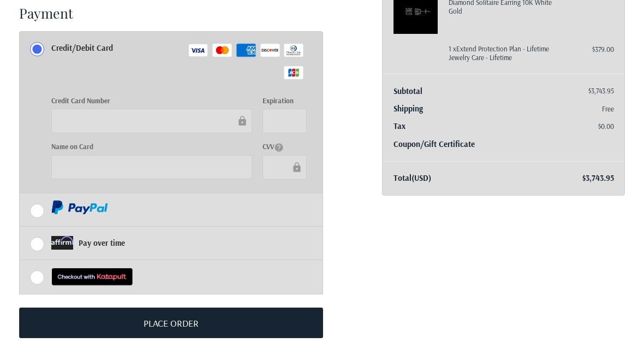
click at [38, 242] on label "Pay over time" at bounding box center [172, 243] width 304 height 33
click at [20, 227] on input "Pay over time" at bounding box center [20, 227] width 1 height 1
radio input "true"
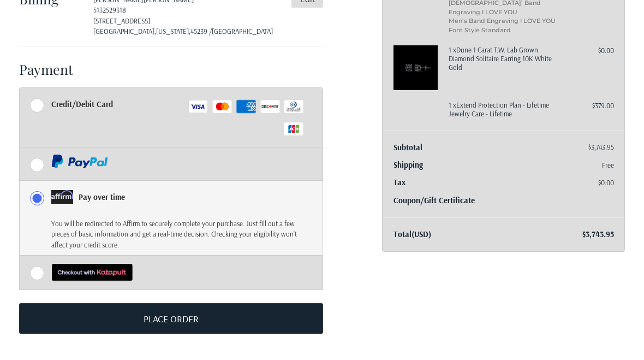
scroll to position [232, 0]
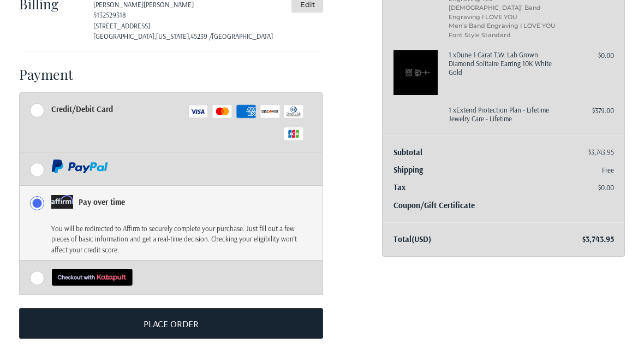
click at [238, 320] on button "Place Order" at bounding box center [171, 323] width 305 height 31
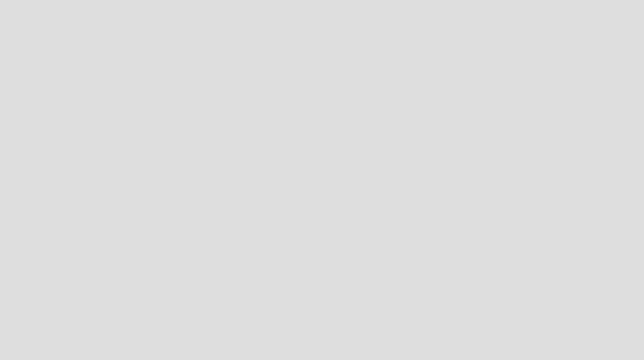
scroll to position [0, 0]
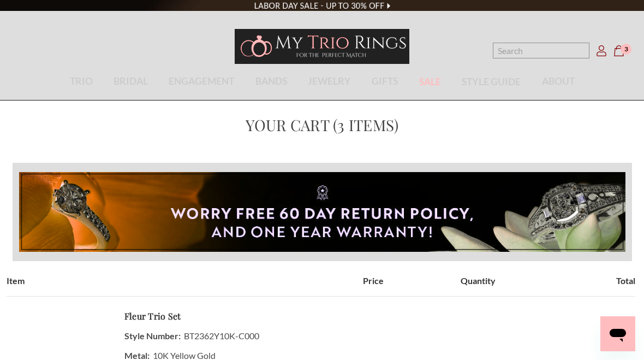
click at [614, 51] on icon "Cart Cart" at bounding box center [619, 50] width 11 height 11
click at [622, 50] on span "3" at bounding box center [626, 49] width 11 height 11
click at [606, 47] on icon "Account Account" at bounding box center [601, 50] width 11 height 11
click at [600, 52] on icon "Account Account" at bounding box center [601, 50] width 11 height 11
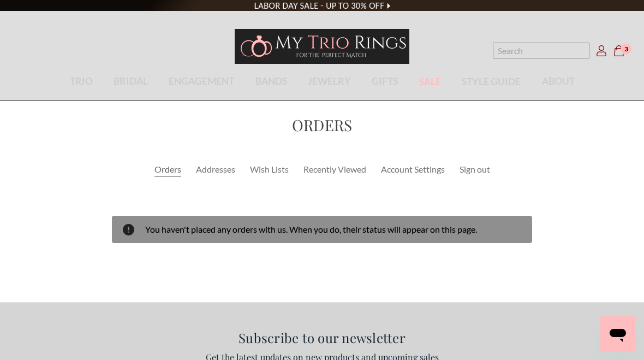
click at [601, 54] on icon "Account Account" at bounding box center [601, 50] width 11 height 11
click at [606, 48] on icon "Account Account" at bounding box center [601, 50] width 11 height 11
click at [601, 49] on icon "Account Account" at bounding box center [601, 50] width 11 height 11
click at [619, 52] on icon "Cart Cart" at bounding box center [619, 50] width 11 height 11
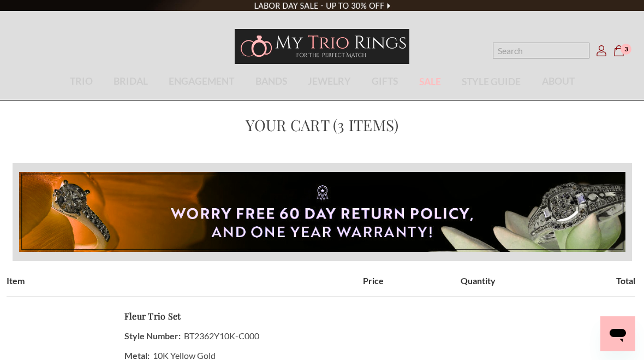
click at [600, 53] on icon "Account Account" at bounding box center [601, 50] width 11 height 11
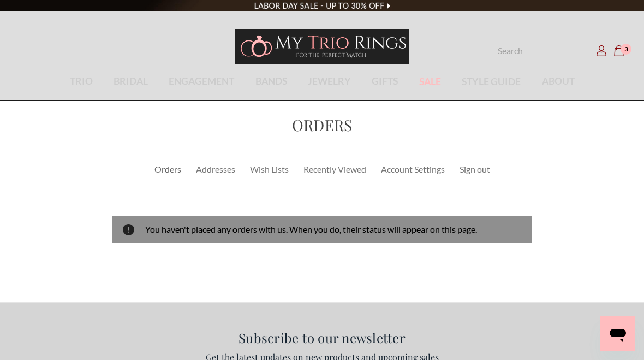
click at [565, 43] on input "Search" at bounding box center [541, 51] width 97 height 16
